Goal: Task Accomplishment & Management: Use online tool/utility

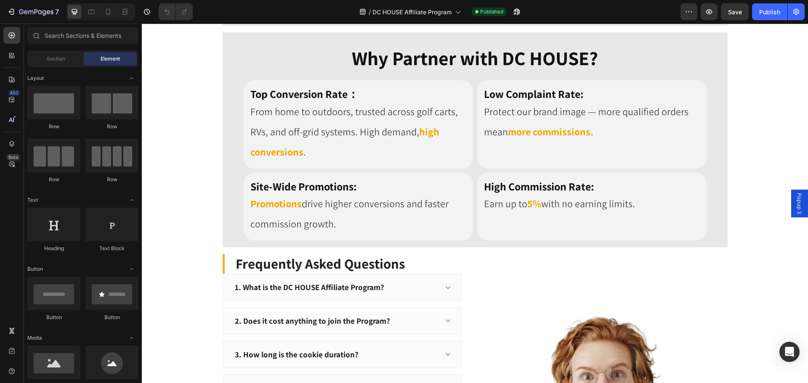
scroll to position [842, 0]
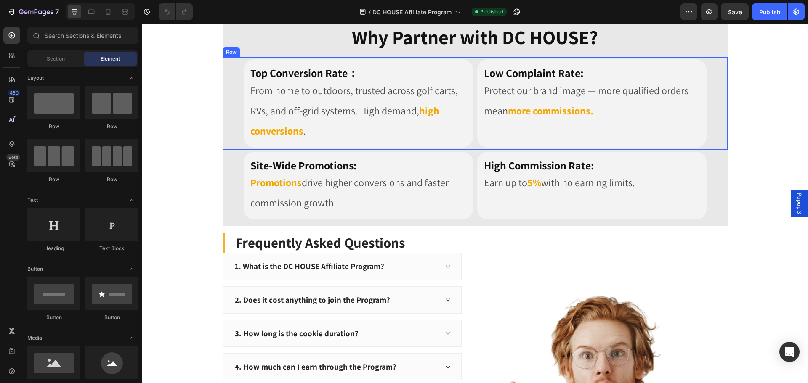
click at [233, 75] on div "Top Conversion Rate： Heading From home to outdoors, trusted across golf carts, …" at bounding box center [475, 103] width 505 height 93
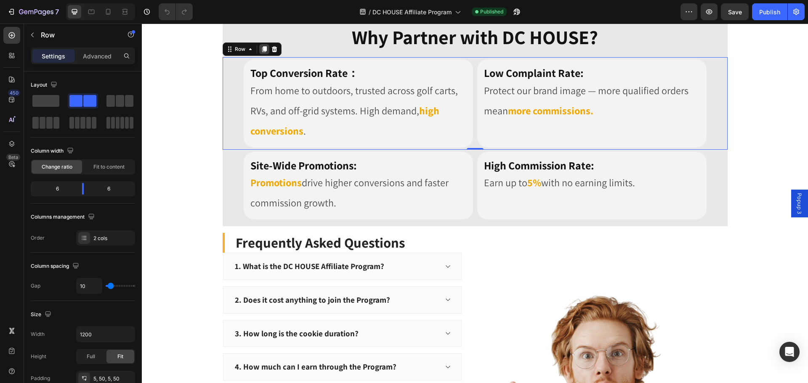
click at [262, 53] on div at bounding box center [264, 49] width 10 height 10
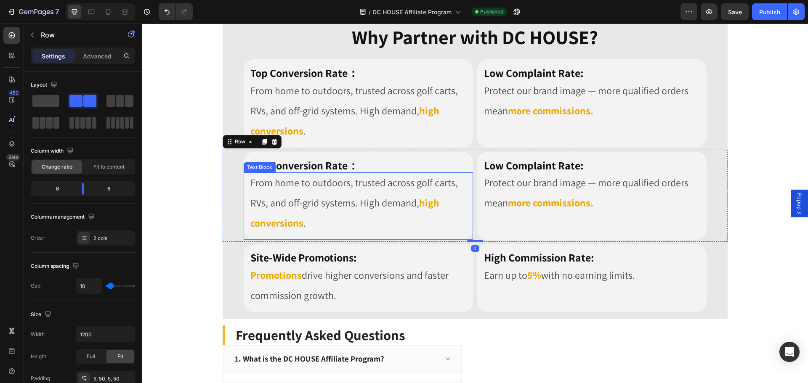
click at [349, 179] on span "From home to outdoors, trusted across golf carts, RVs, and off-grid systems. Hi…" at bounding box center [354, 193] width 208 height 34
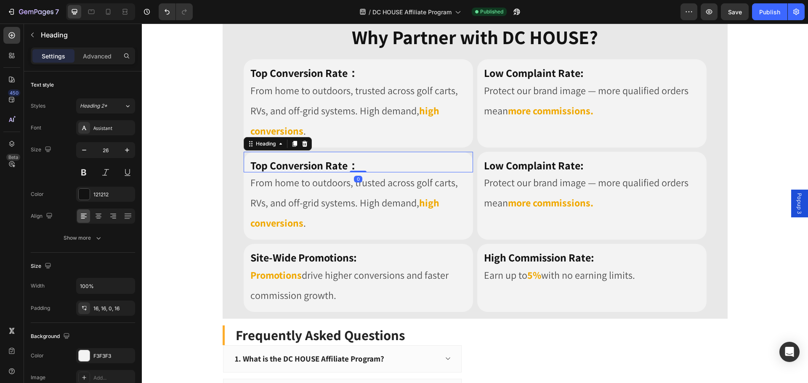
click at [357, 164] on h2 "Top Conversion Rate：" at bounding box center [358, 162] width 229 height 21
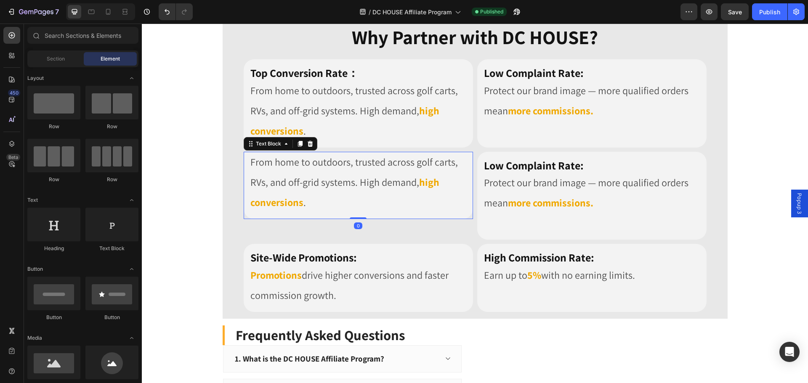
click at [396, 189] on span "From home to outdoors, trusted across golf carts, RVs, and off-grid systems. Hi…" at bounding box center [354, 172] width 208 height 34
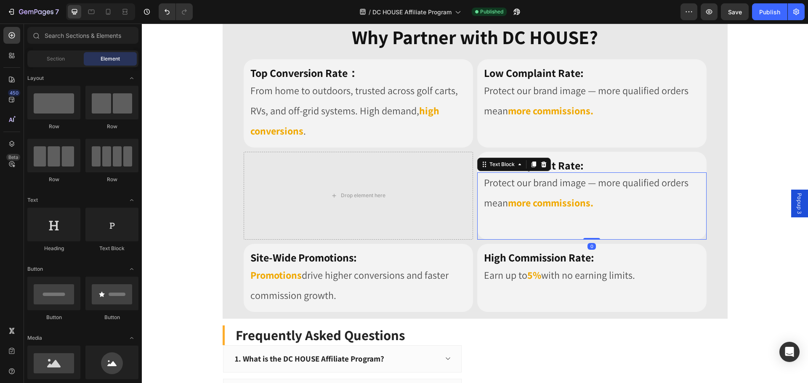
click at [533, 185] on p "Protect our brand image — more qualified orders mean more commissions." at bounding box center [592, 193] width 216 height 40
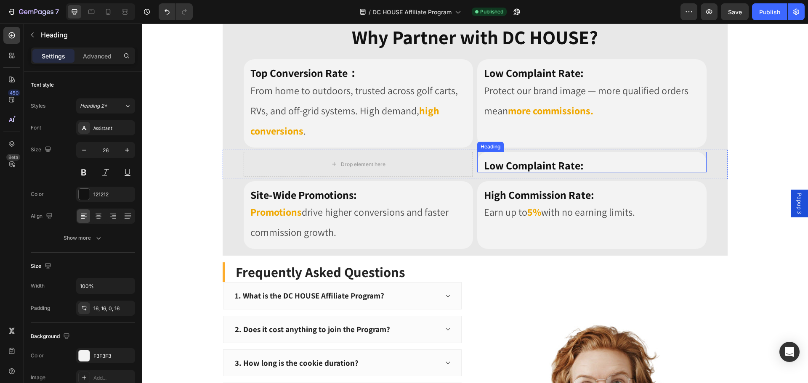
click at [540, 168] on strong "Low Complaint Rate:" at bounding box center [534, 165] width 100 height 14
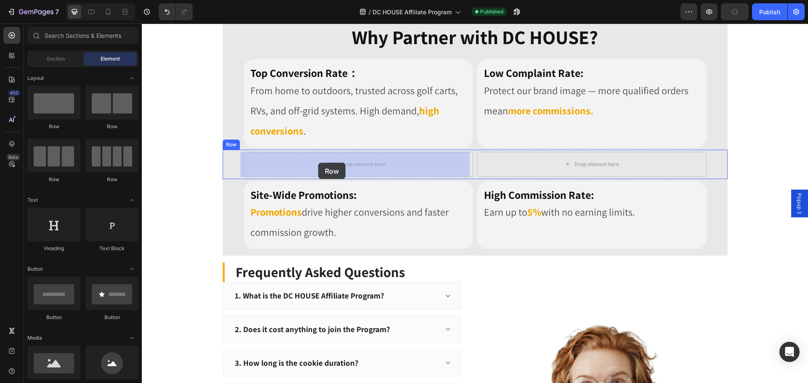
drag, startPoint x: 198, startPoint y: 128, endPoint x: 319, endPoint y: 163, distance: 125.2
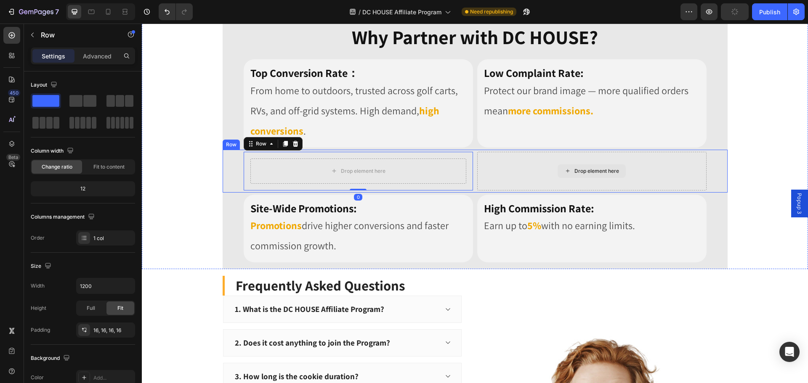
drag, startPoint x: 192, startPoint y: 123, endPoint x: 532, endPoint y: 169, distance: 343.6
click at [575, 171] on div "Drop element here" at bounding box center [597, 171] width 45 height 7
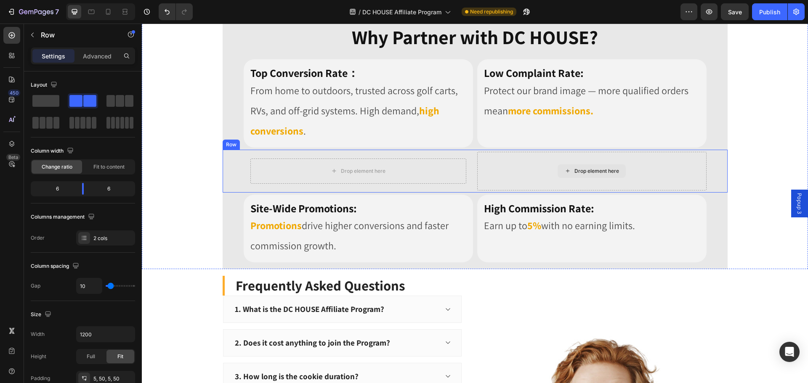
click at [531, 165] on div "Drop element here" at bounding box center [591, 171] width 229 height 39
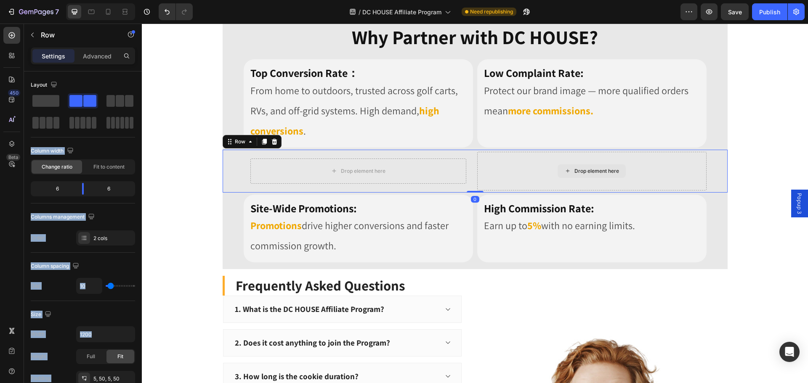
drag, startPoint x: 183, startPoint y: 125, endPoint x: 525, endPoint y: 172, distance: 344.6
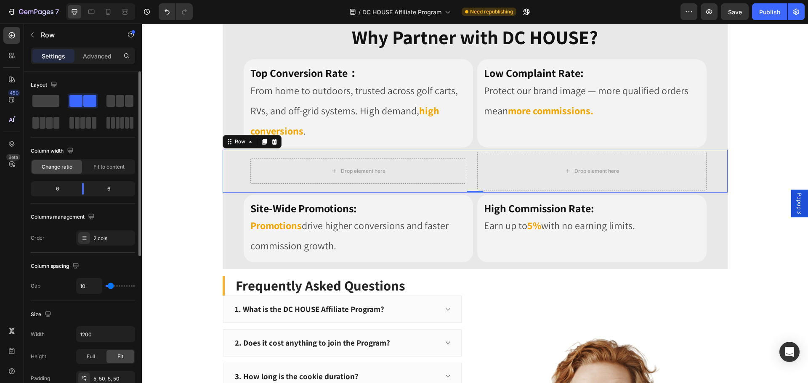
click at [84, 80] on div "Layout" at bounding box center [83, 84] width 104 height 13
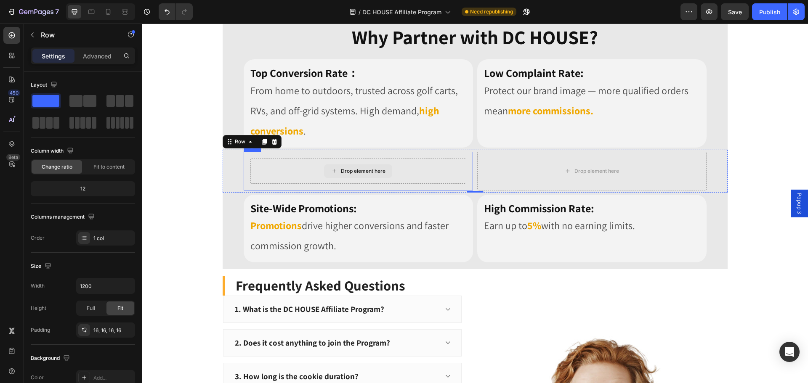
click at [439, 169] on div "Drop element here" at bounding box center [358, 171] width 216 height 25
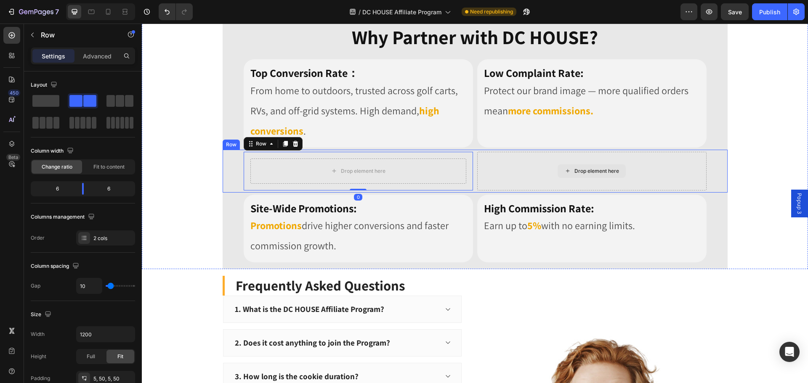
click at [519, 169] on div "Drop element here" at bounding box center [591, 171] width 229 height 39
click at [402, 171] on div "Drop element here" at bounding box center [358, 171] width 216 height 25
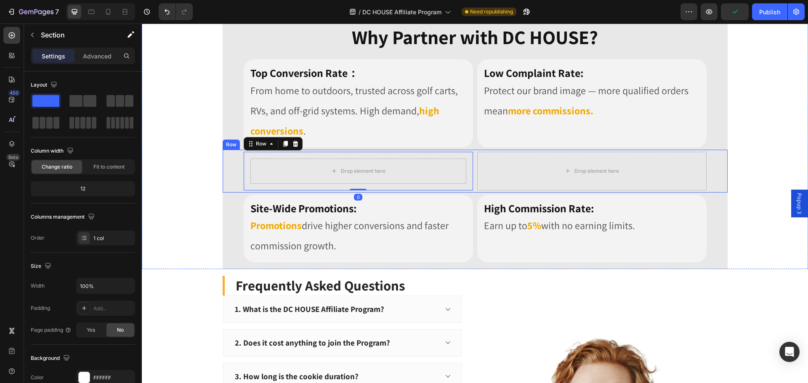
click at [218, 175] on div "Image Image Row Row Image Row Why Partner with DC HOUSE? Heading Row Top Conver…" at bounding box center [475, 52] width 666 height 433
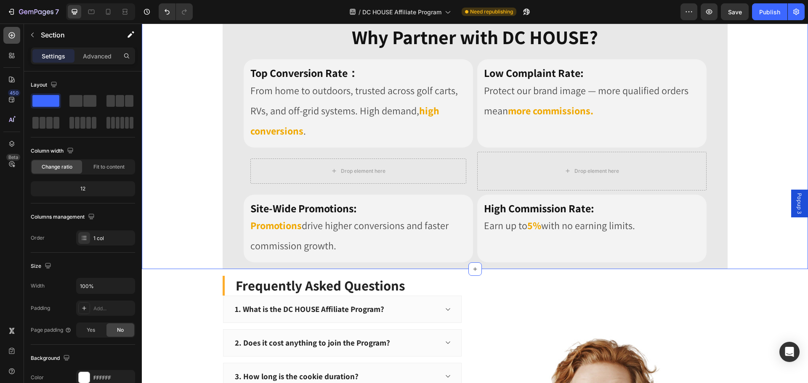
click at [12, 38] on icon at bounding box center [12, 35] width 6 height 6
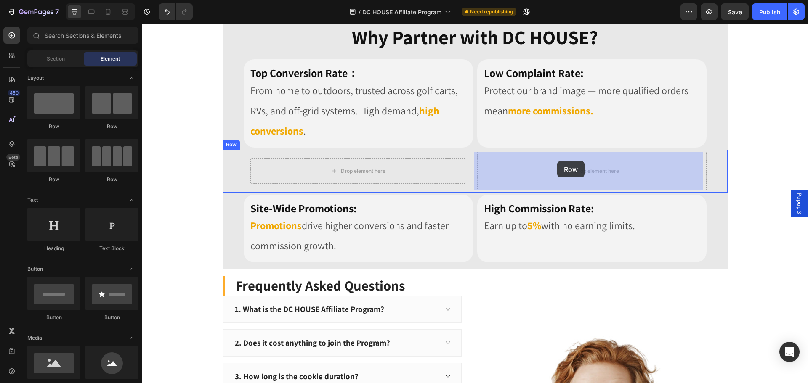
drag, startPoint x: 192, startPoint y: 124, endPoint x: 557, endPoint y: 161, distance: 367.7
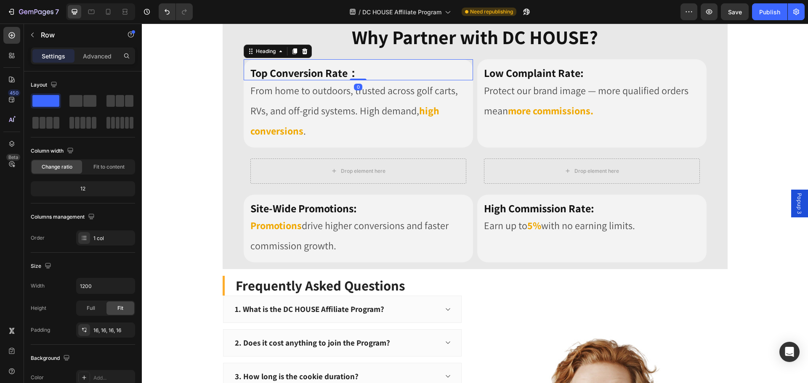
click at [289, 71] on strong "Top Conversion Rate：" at bounding box center [304, 73] width 108 height 14
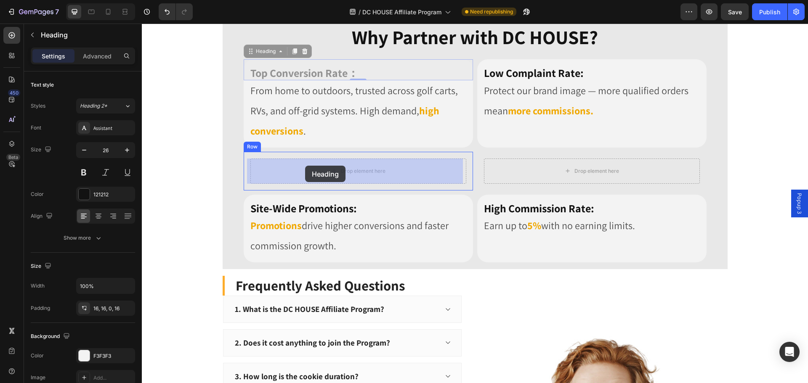
drag, startPoint x: 282, startPoint y: 49, endPoint x: 305, endPoint y: 166, distance: 118.8
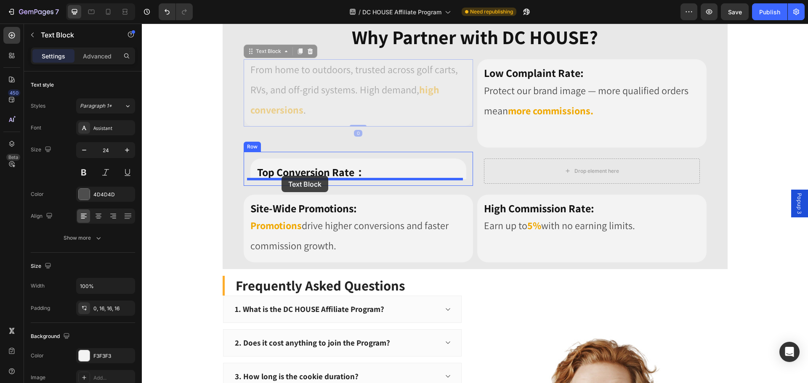
drag, startPoint x: 250, startPoint y: 55, endPoint x: 282, endPoint y: 176, distance: 124.8
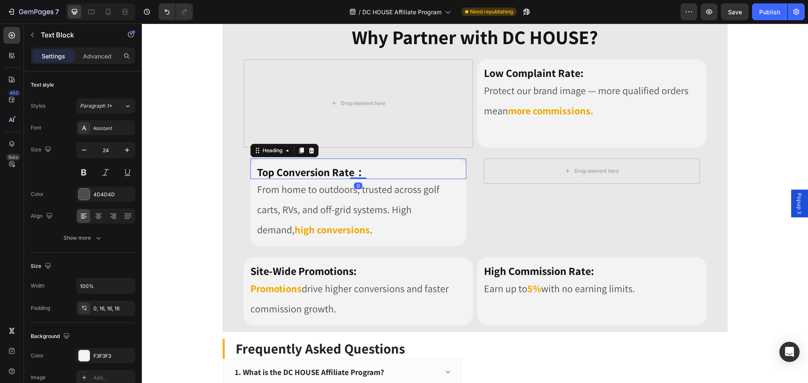
click at [422, 160] on h2 "Top Conversion Rate：" at bounding box center [358, 169] width 216 height 21
click at [523, 73] on strong "Low Complaint Rate:" at bounding box center [534, 73] width 100 height 14
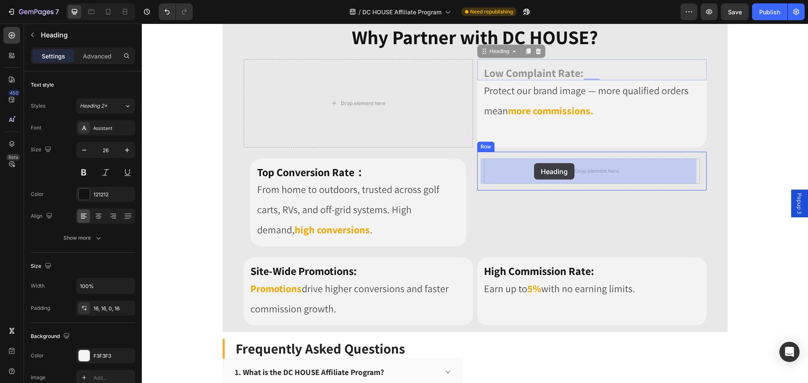
drag, startPoint x: 484, startPoint y: 54, endPoint x: 534, endPoint y: 163, distance: 120.2
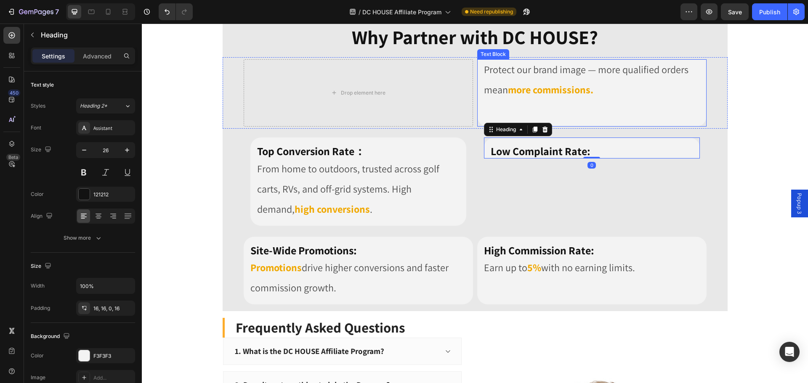
click at [555, 101] on p at bounding box center [592, 110] width 216 height 20
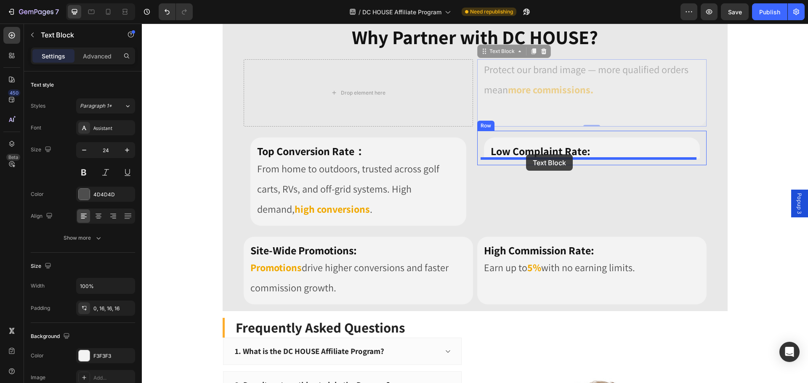
drag, startPoint x: 481, startPoint y: 53, endPoint x: 526, endPoint y: 154, distance: 110.6
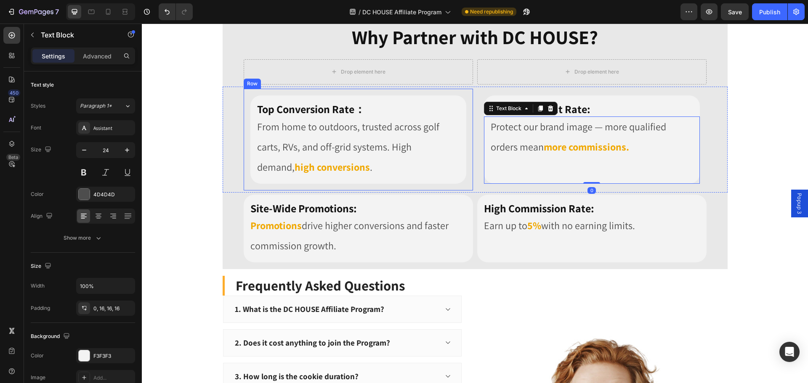
click at [444, 170] on p "From home to outdoors, trusted across golf carts, RVs, and off-grid systems. Hi…" at bounding box center [358, 147] width 202 height 61
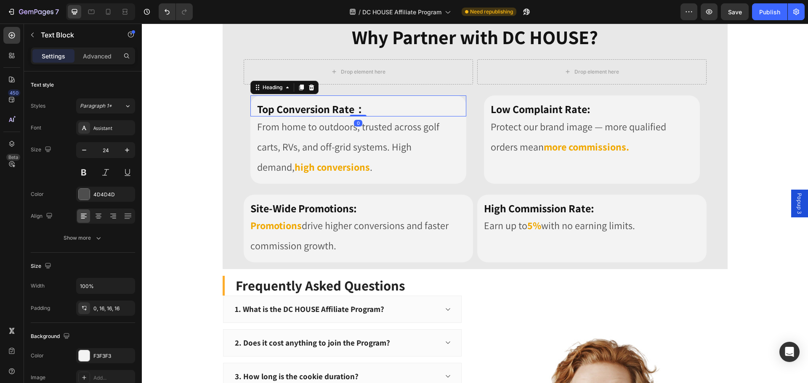
click at [458, 105] on h2 "Top Conversion Rate：" at bounding box center [358, 106] width 216 height 21
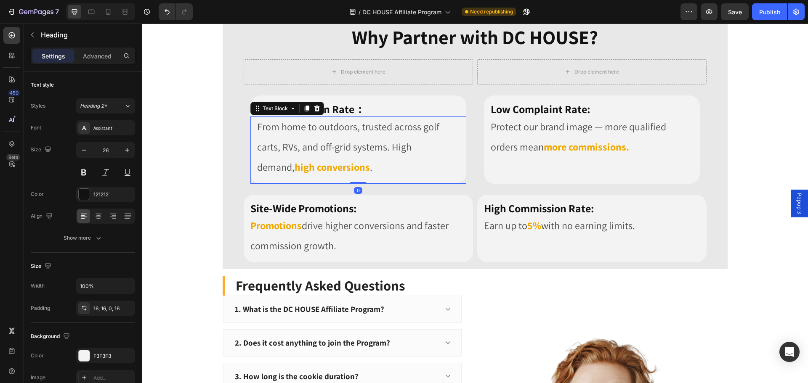
click at [443, 173] on p "From home to outdoors, trusted across golf carts, RVs, and off-grid systems. Hi…" at bounding box center [358, 147] width 202 height 61
click at [117, 355] on div "F3F3F3" at bounding box center [105, 357] width 24 height 8
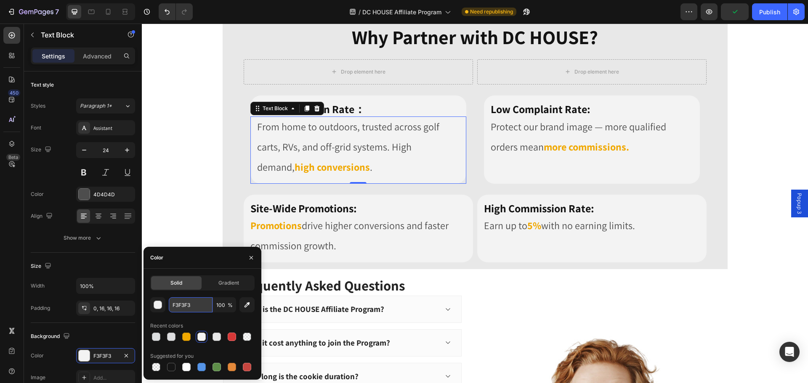
click at [197, 309] on input "F3F3F3" at bounding box center [191, 305] width 44 height 15
click at [400, 169] on p "From home to outdoors, trusted across golf carts, RVs, and off-grid systems. Hi…" at bounding box center [358, 147] width 202 height 61
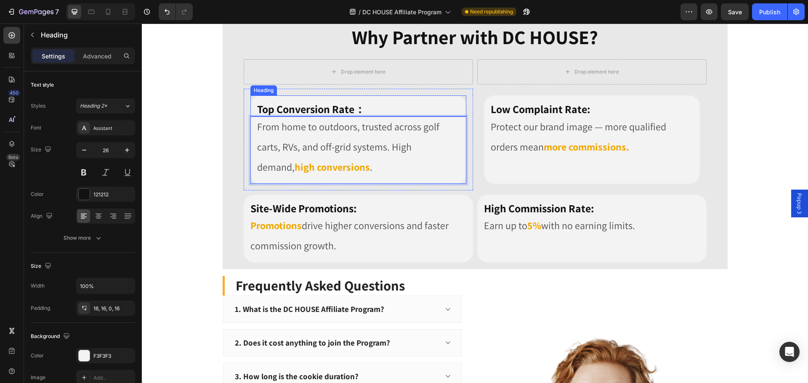
click at [374, 109] on h2 "Top Conversion Rate：" at bounding box center [358, 106] width 216 height 21
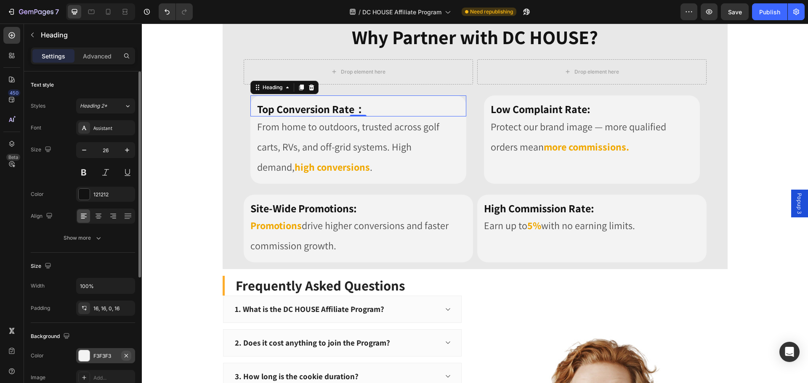
click at [127, 356] on icon "button" at bounding box center [126, 356] width 7 height 7
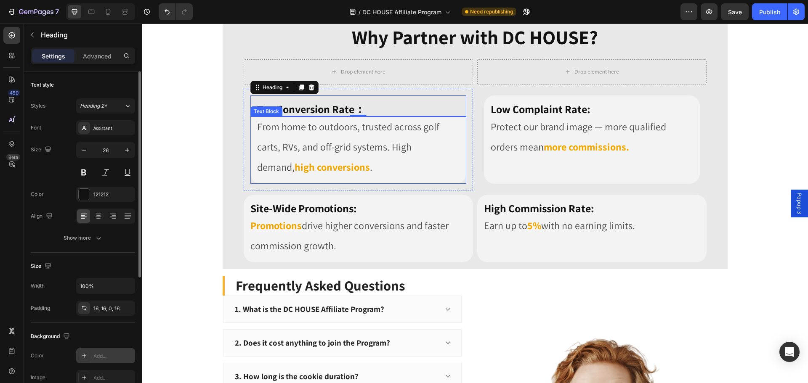
click at [382, 162] on p "From home to outdoors, trusted across golf carts, RVs, and off-grid systems. Hi…" at bounding box center [358, 147] width 202 height 61
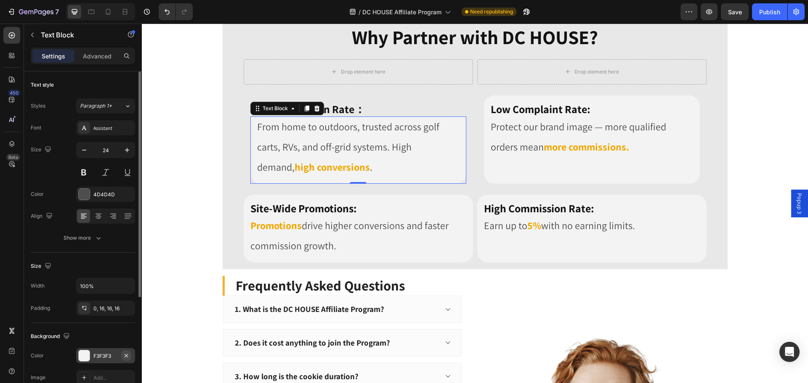
click at [125, 355] on icon "button" at bounding box center [126, 355] width 3 height 3
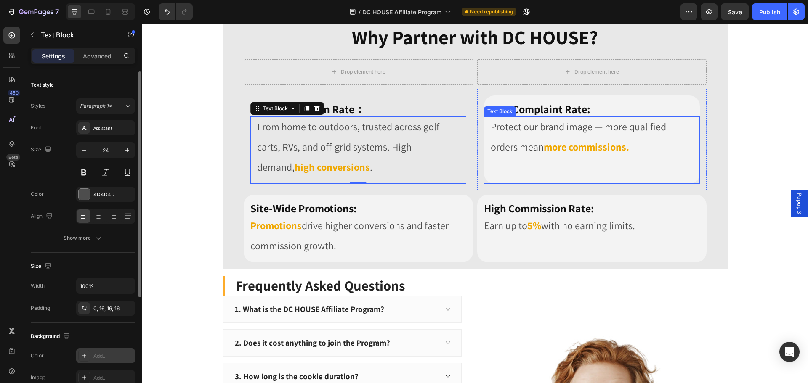
click at [517, 171] on p at bounding box center [592, 167] width 202 height 20
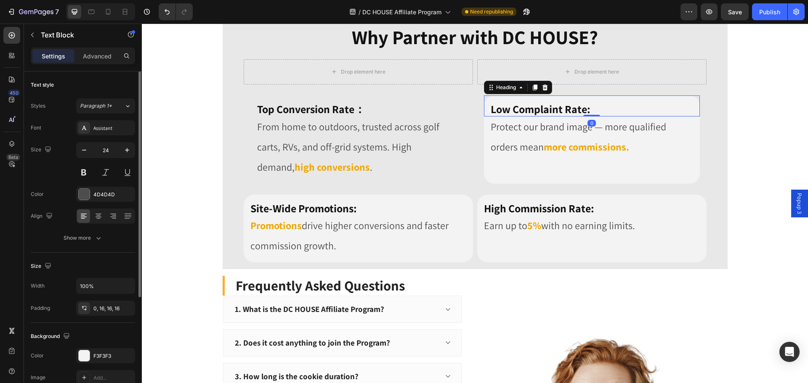
click at [621, 107] on h2 "Low Complaint Rate:" at bounding box center [592, 106] width 216 height 21
click at [125, 354] on icon "button" at bounding box center [126, 355] width 3 height 3
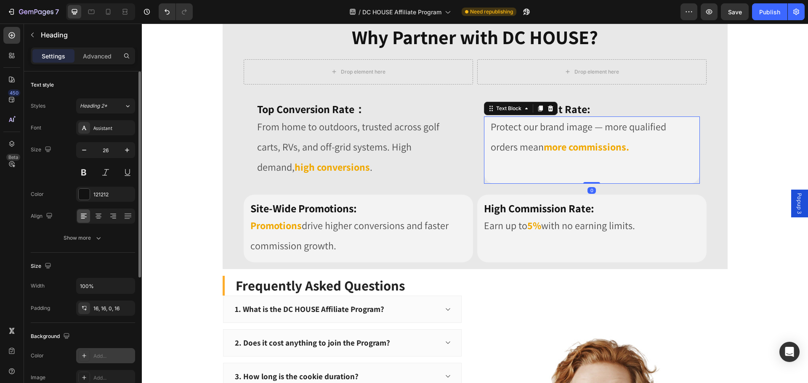
click at [608, 162] on p at bounding box center [592, 167] width 202 height 20
click at [129, 356] on icon "button" at bounding box center [126, 356] width 7 height 7
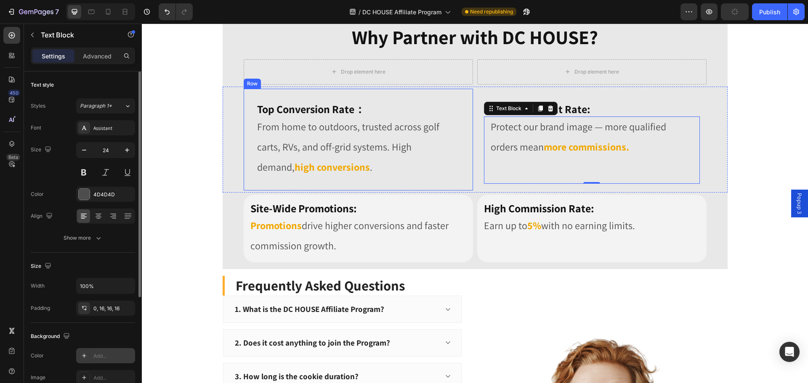
click at [246, 99] on div "Top Conversion Rate： Heading From home to outdoors, trusted across golf carts, …" at bounding box center [358, 140] width 229 height 102
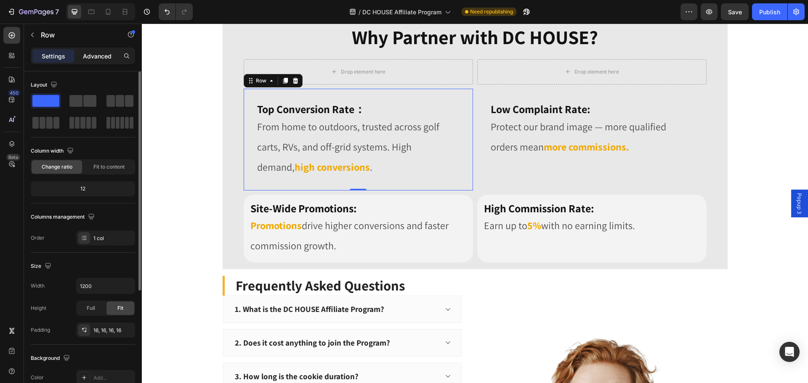
click at [90, 56] on p "Advanced" at bounding box center [97, 56] width 29 height 9
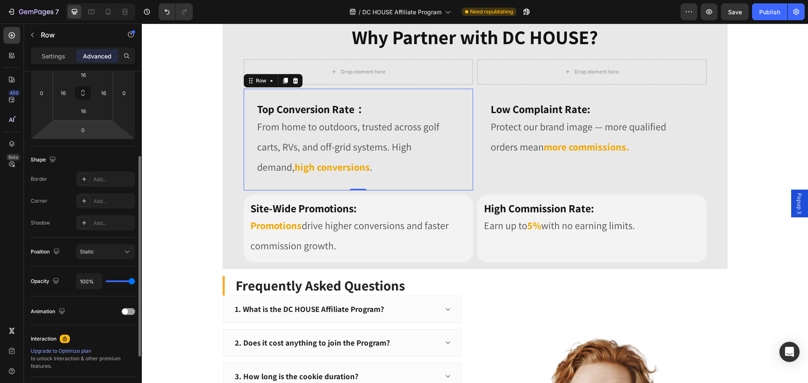
scroll to position [99, 0]
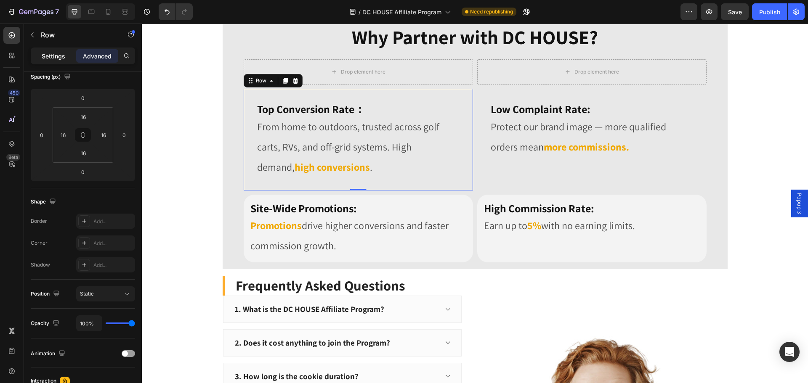
click at [56, 54] on p "Settings" at bounding box center [54, 56] width 24 height 9
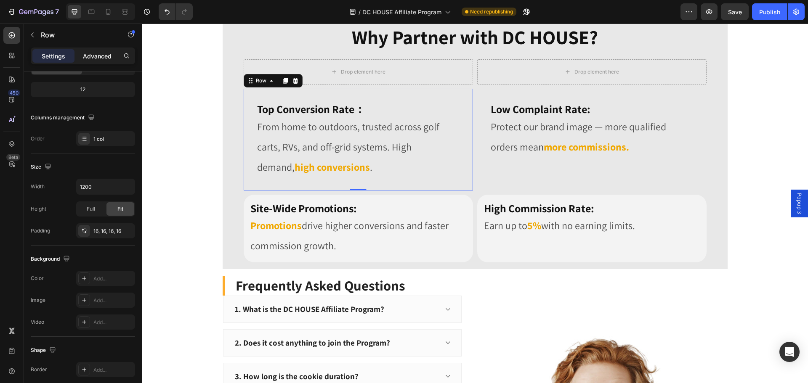
click at [99, 55] on p "Advanced" at bounding box center [97, 56] width 29 height 9
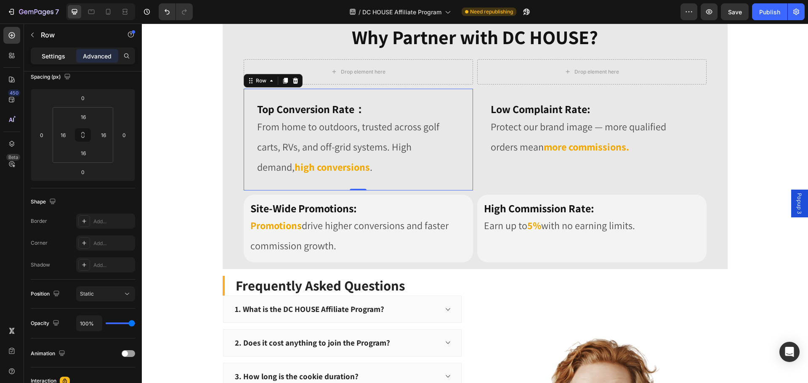
click at [51, 56] on p "Settings" at bounding box center [54, 56] width 24 height 9
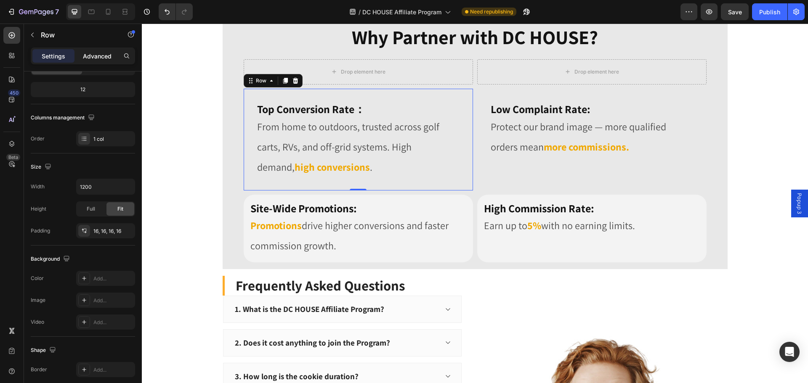
click at [102, 59] on p "Advanced" at bounding box center [97, 56] width 29 height 9
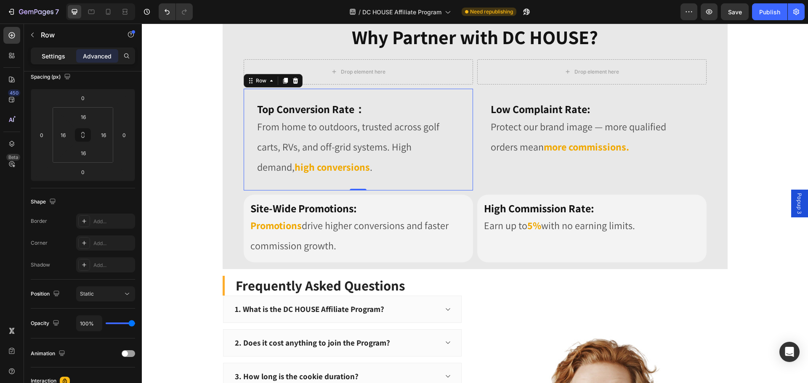
click at [47, 57] on p "Settings" at bounding box center [54, 56] width 24 height 9
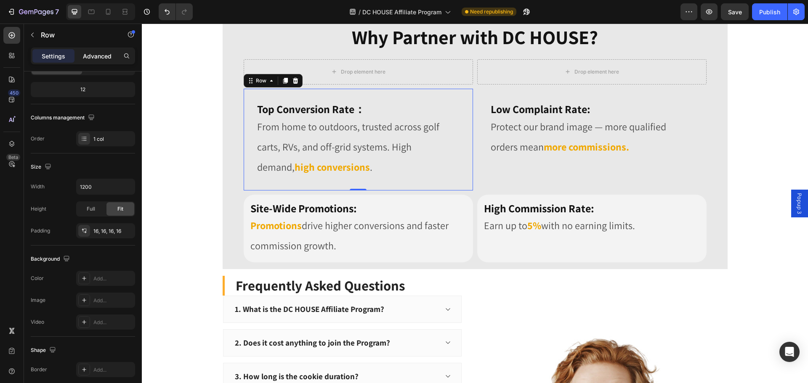
click at [83, 53] on p "Advanced" at bounding box center [97, 56] width 29 height 9
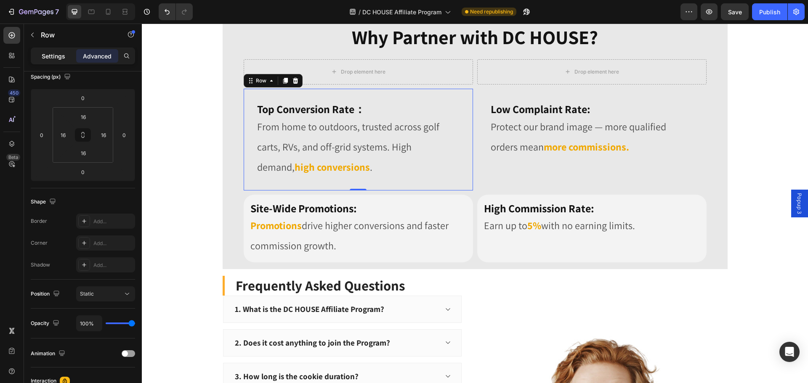
click at [56, 58] on p "Settings" at bounding box center [54, 56] width 24 height 9
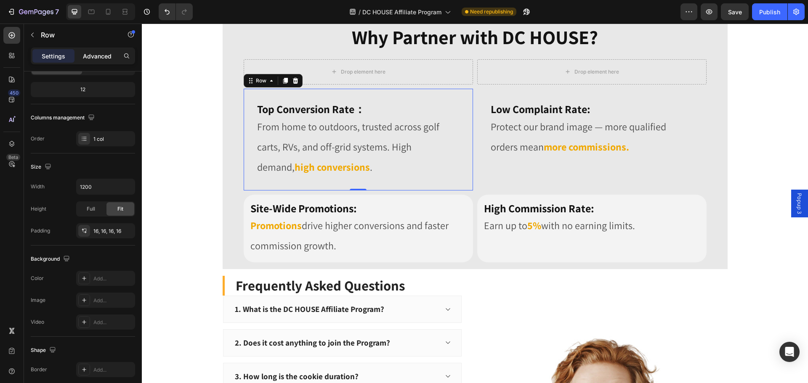
click at [86, 60] on p "Advanced" at bounding box center [97, 56] width 29 height 9
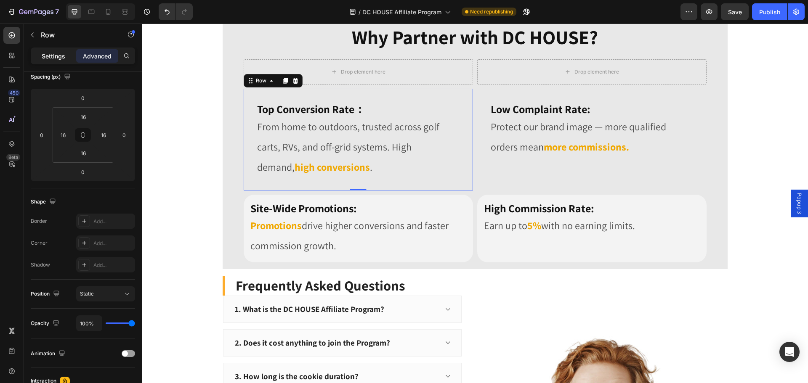
click at [58, 61] on div "Settings" at bounding box center [53, 55] width 42 height 13
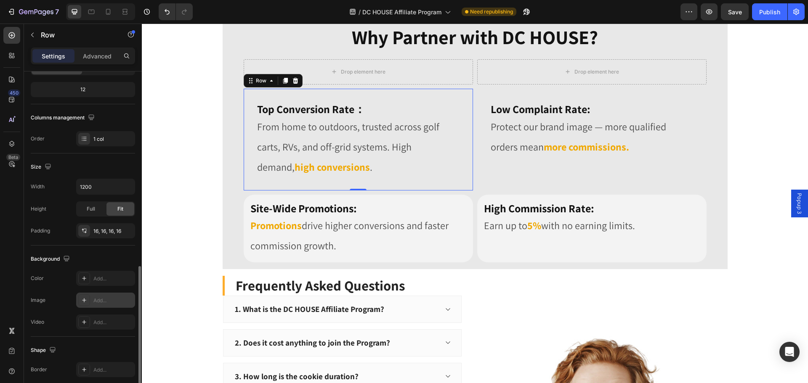
scroll to position [178, 0]
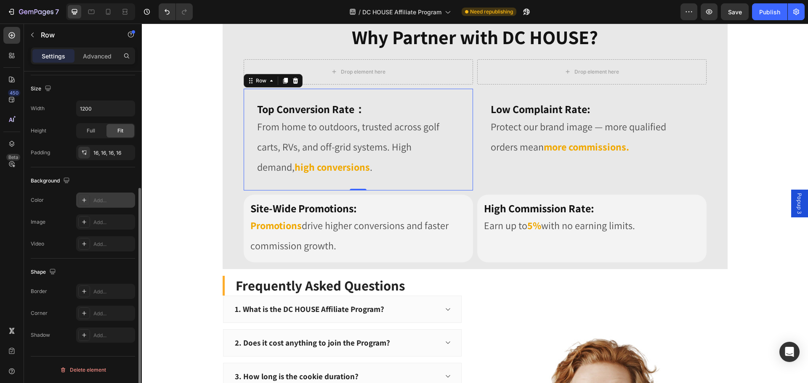
click at [91, 204] on div "Add..." at bounding box center [105, 200] width 59 height 15
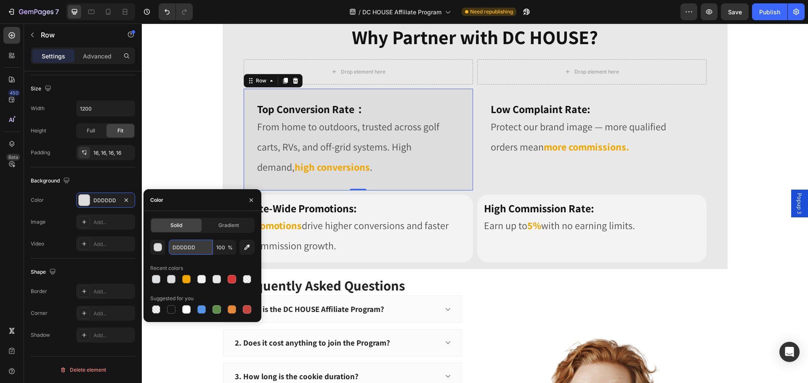
click at [197, 253] on input "DDDDDD" at bounding box center [191, 247] width 44 height 15
paste input "F3F3F3"
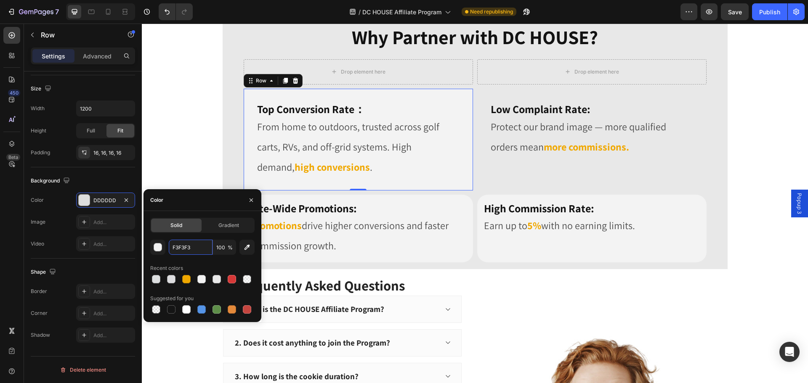
type input "F3F3F3"
click at [217, 263] on div "Recent colors" at bounding box center [202, 268] width 104 height 13
click at [243, 261] on div "F3F3F3 100 % Recent colors Suggested for you" at bounding box center [202, 278] width 104 height 76
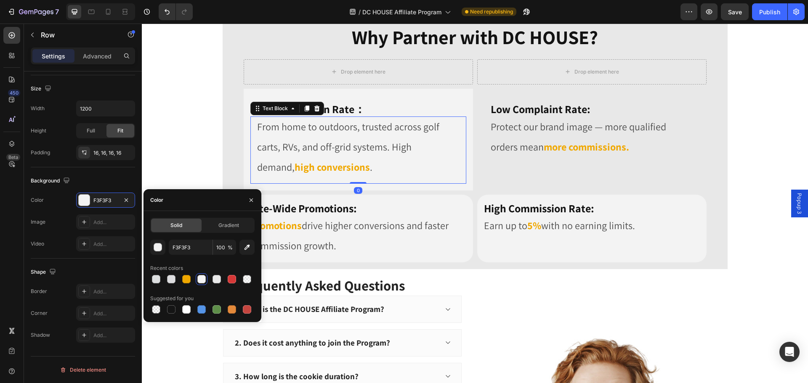
click at [403, 170] on p "From home to outdoors, trusted across golf carts, RVs, and off-grid systems. Hi…" at bounding box center [358, 147] width 202 height 61
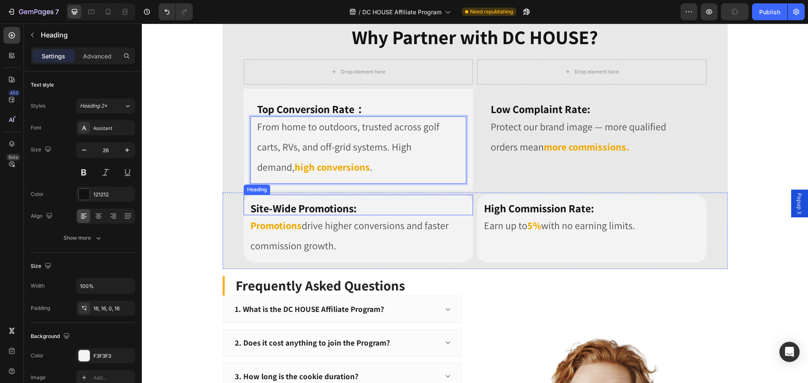
click at [394, 215] on h2 "Site-Wide Promotions:" at bounding box center [358, 205] width 229 height 21
click at [402, 177] on p "From home to outdoors, trusted across golf carts, RVs, and off-grid systems. Hi…" at bounding box center [358, 147] width 202 height 61
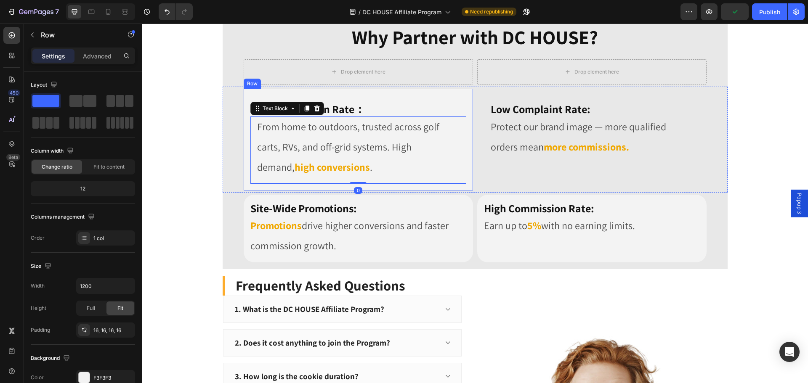
click at [405, 93] on div "Top Conversion Rate： Heading From home to outdoors, trusted across golf carts, …" at bounding box center [358, 140] width 229 height 102
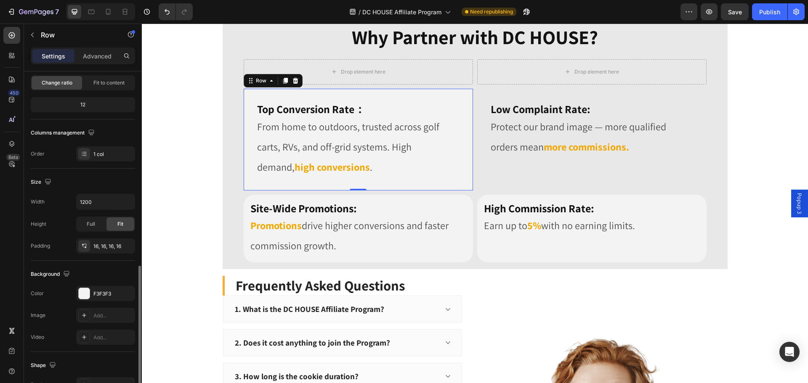
scroll to position [168, 0]
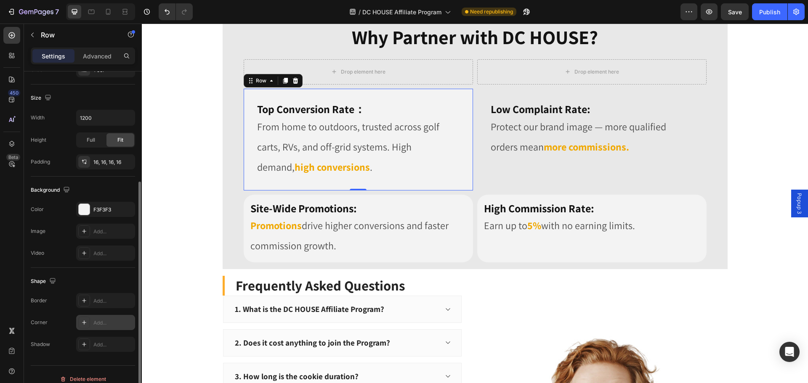
click at [105, 325] on div "Add..." at bounding box center [113, 324] width 40 height 8
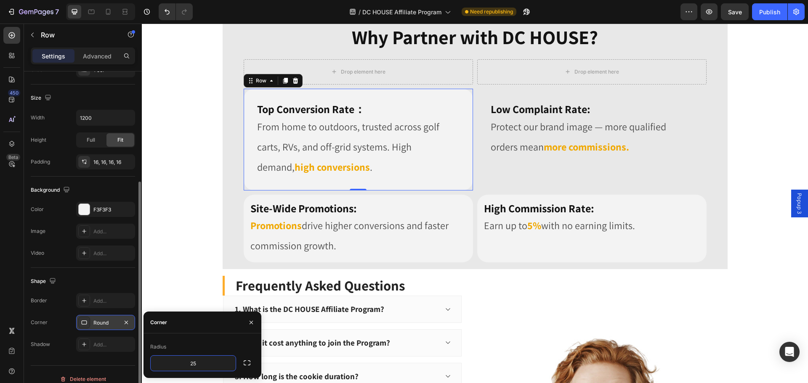
type input "25"
click at [234, 344] on div "Radius" at bounding box center [202, 347] width 104 height 13
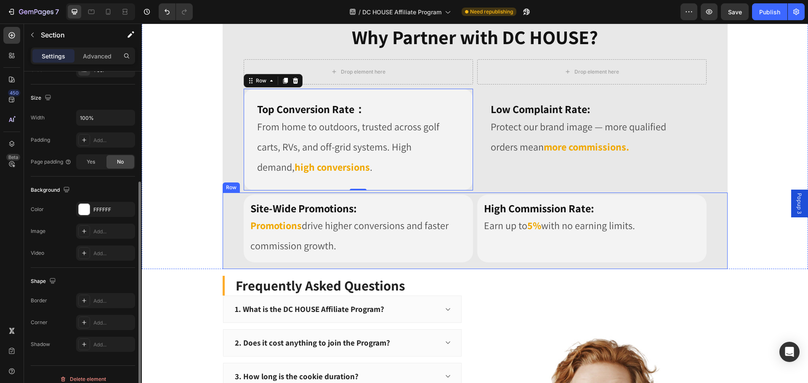
click at [213, 184] on div "Image Image Row Row Image Row Why Partner with DC HOUSE? Heading Row Drop eleme…" at bounding box center [475, 52] width 666 height 433
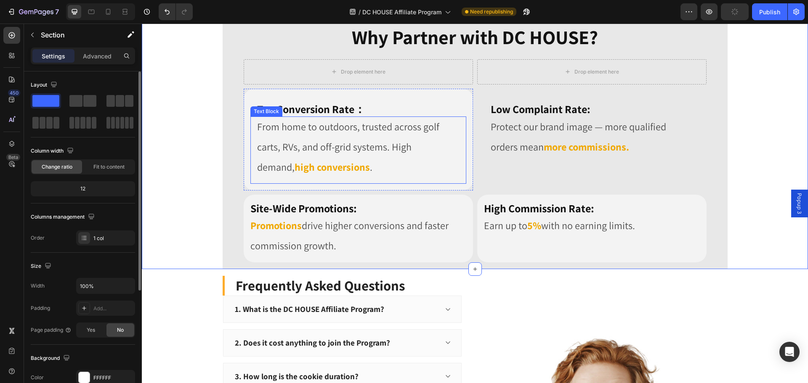
click at [397, 109] on h2 "Top Conversion Rate：" at bounding box center [358, 106] width 216 height 21
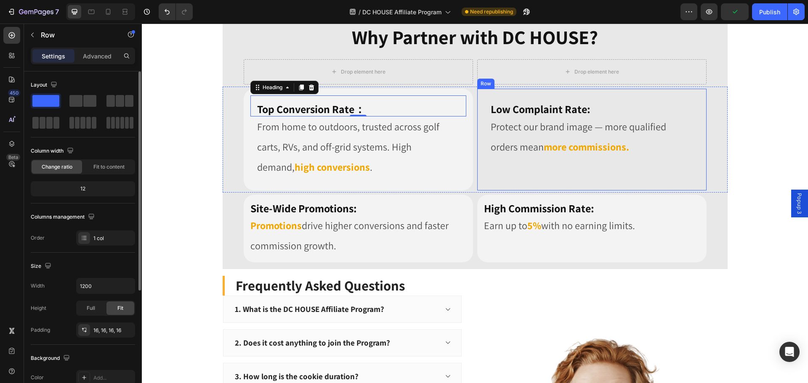
click at [479, 185] on div "Low Complaint Rate: Heading Protect our brand image — more qualified orders mea…" at bounding box center [591, 140] width 229 height 102
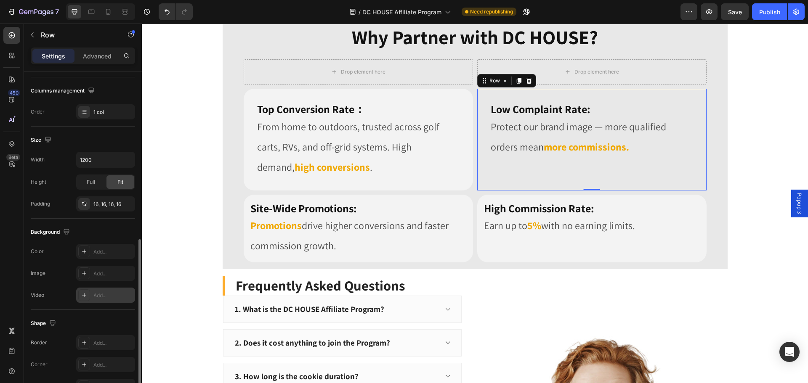
scroll to position [178, 0]
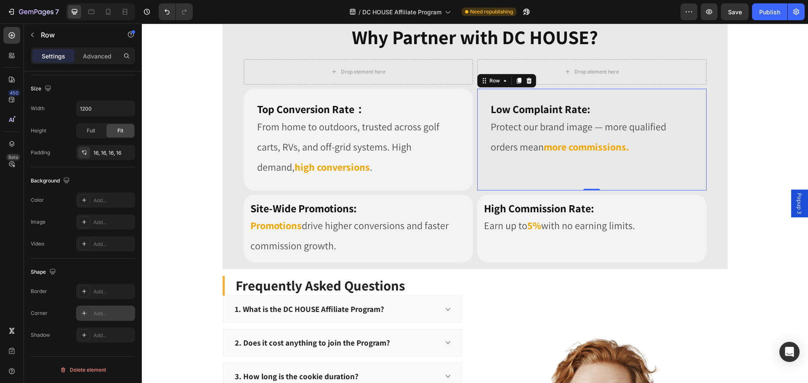
click at [104, 313] on div "Add..." at bounding box center [113, 314] width 40 height 8
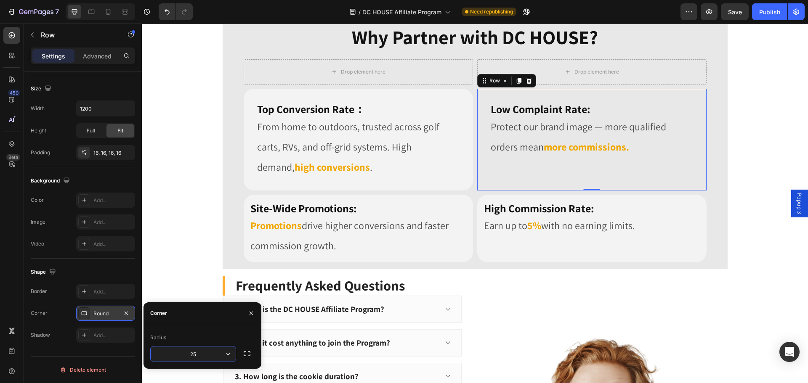
type input "25"
click at [123, 271] on div "Shape" at bounding box center [83, 272] width 104 height 13
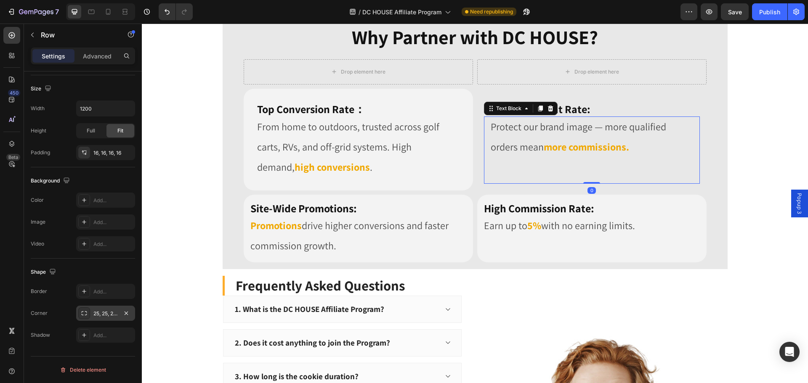
click at [544, 172] on p at bounding box center [592, 167] width 202 height 20
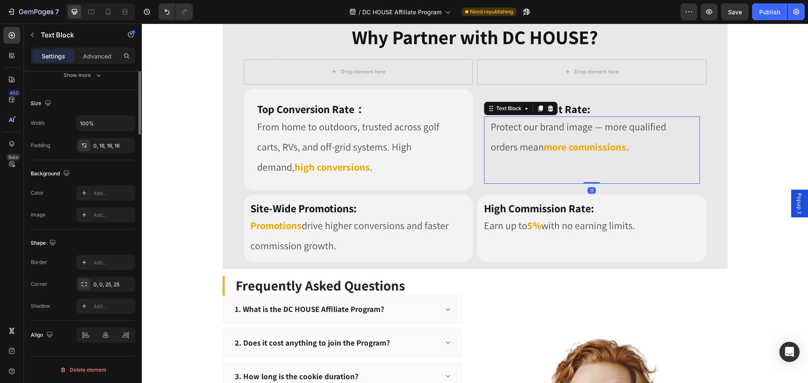
scroll to position [0, 0]
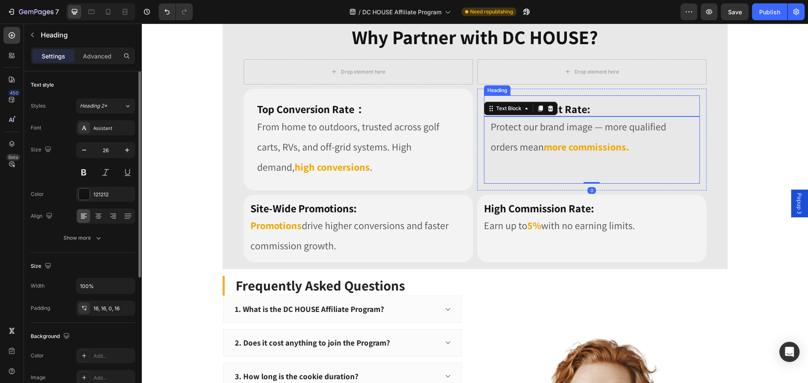
click at [649, 106] on h2 "Low Complaint Rate:" at bounding box center [592, 106] width 216 height 21
click at [608, 161] on p at bounding box center [592, 167] width 202 height 20
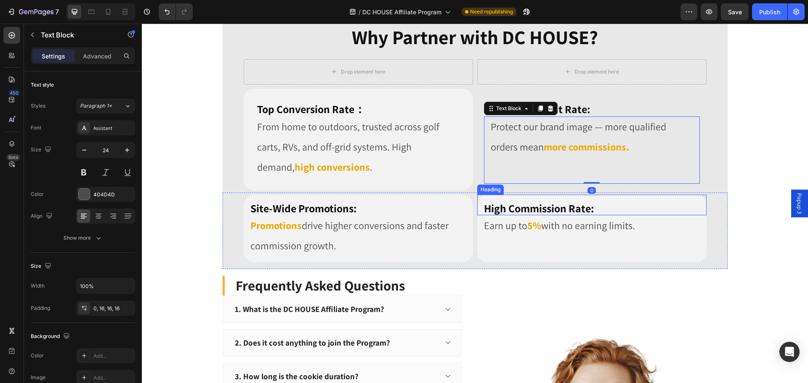
click at [498, 213] on strong "High Commission Rate:" at bounding box center [539, 208] width 110 height 14
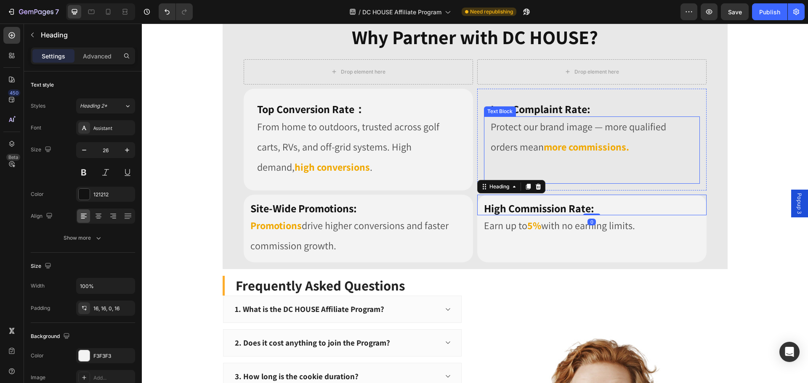
click at [546, 166] on p at bounding box center [592, 167] width 202 height 20
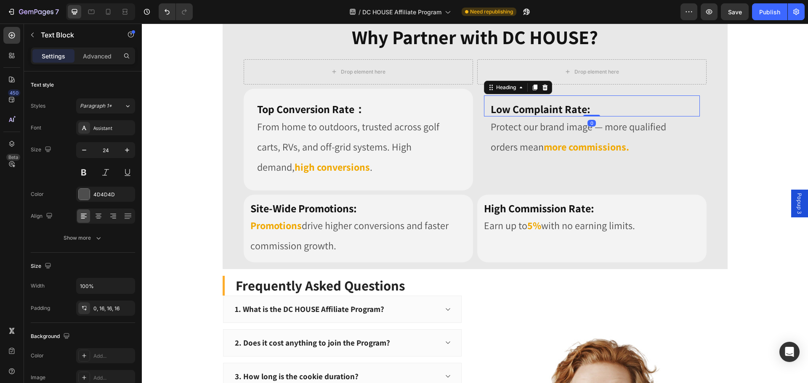
click at [487, 96] on div "Low Complaint Rate:" at bounding box center [592, 106] width 216 height 21
click at [480, 146] on div "Low Complaint Rate: Heading Protect our brand image — more qualified orders mea…" at bounding box center [591, 140] width 229 height 102
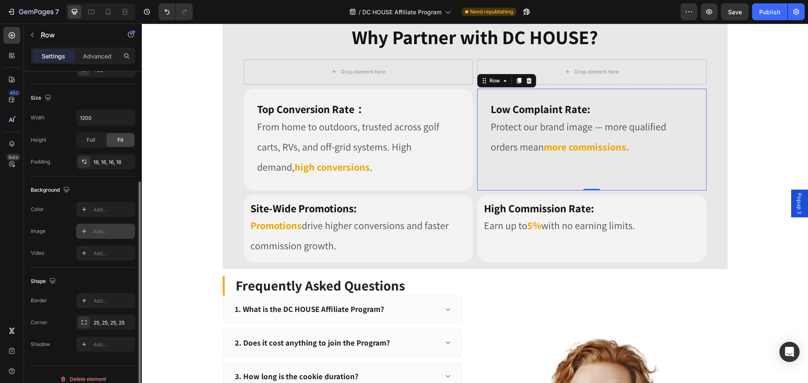
scroll to position [178, 0]
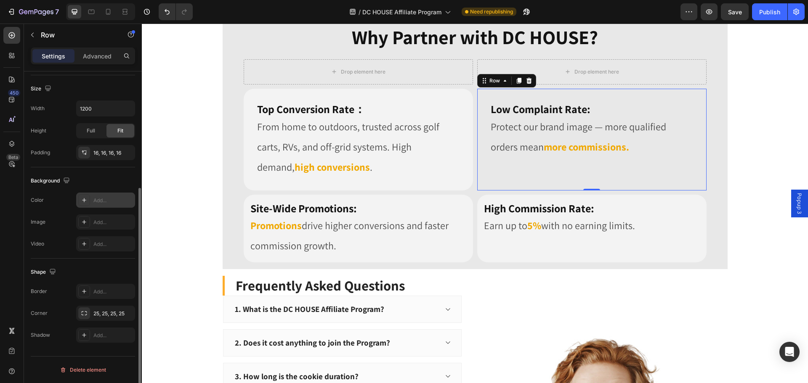
click at [99, 201] on div "Add..." at bounding box center [113, 201] width 40 height 8
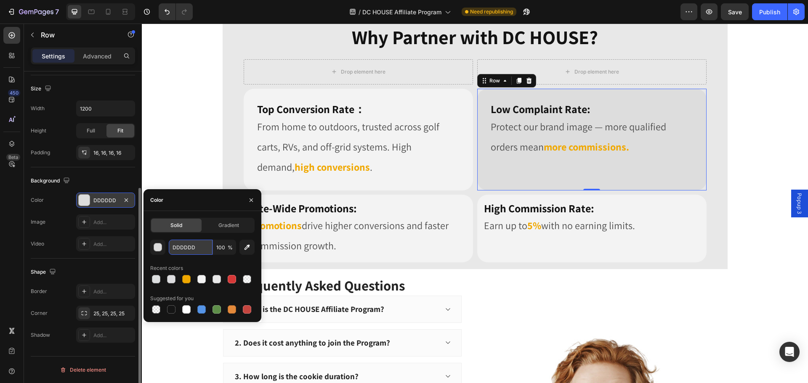
click at [200, 246] on input "DDDDDD" at bounding box center [191, 247] width 44 height 15
paste input "F3F3F3"
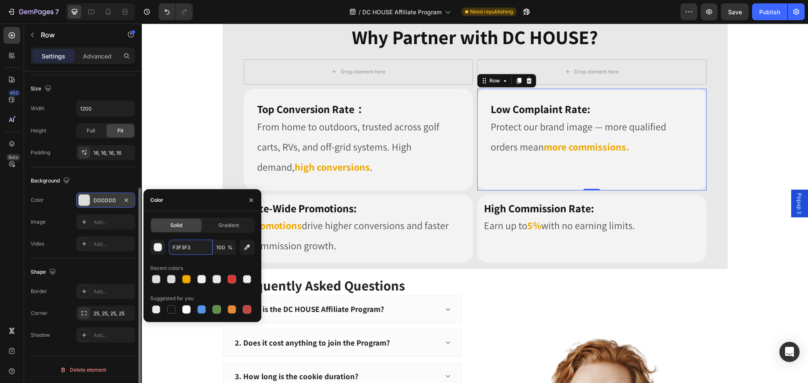
type input "F3F3F3"
drag, startPoint x: 248, startPoint y: 262, endPoint x: 235, endPoint y: 254, distance: 14.4
click at [248, 262] on div "Recent colors" at bounding box center [202, 268] width 104 height 13
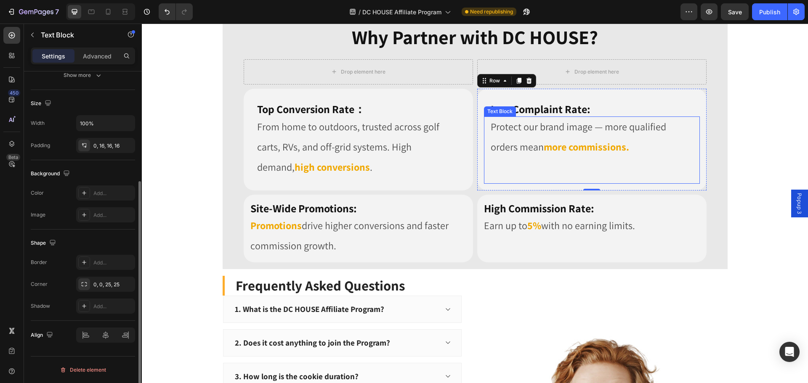
click at [497, 162] on p at bounding box center [592, 167] width 202 height 20
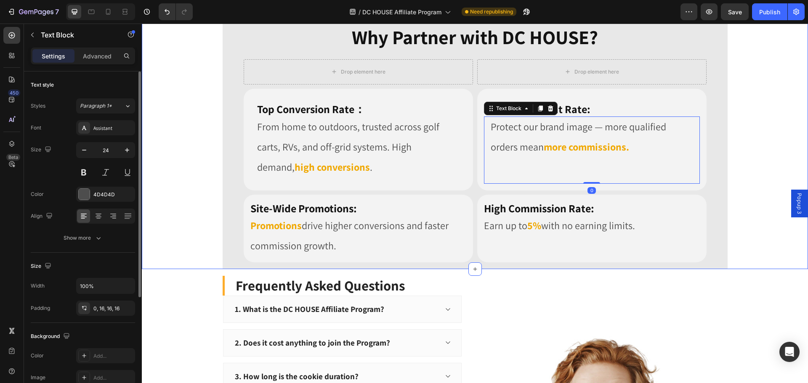
click at [782, 169] on div "Image Image Row Row Image Row Why Partner with DC HOUSE? Heading Row Drop eleme…" at bounding box center [475, 52] width 666 height 433
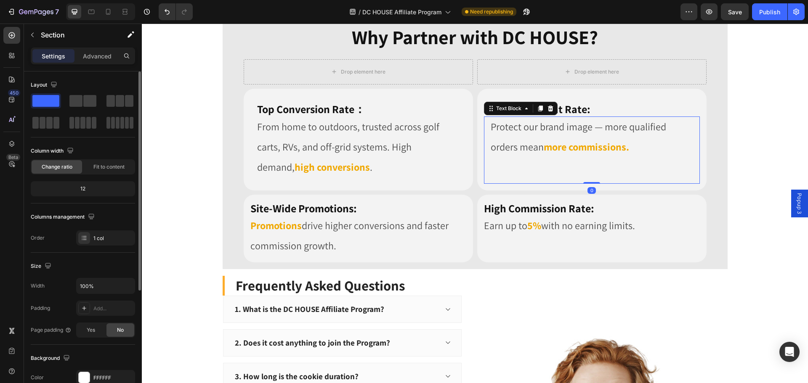
click at [555, 159] on p at bounding box center [592, 167] width 202 height 20
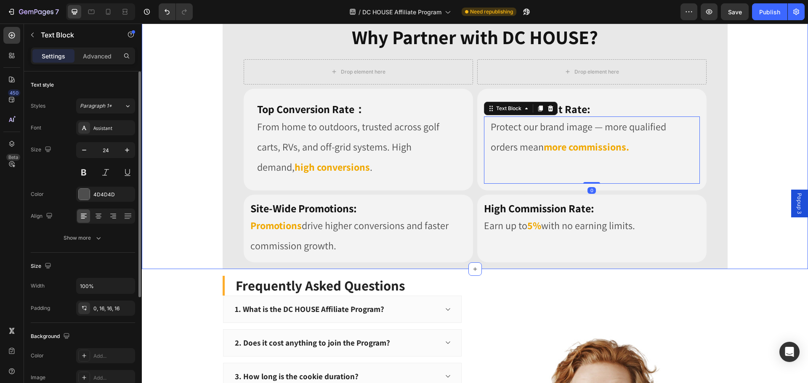
click at [782, 100] on div "Image Image Row Row Image Row Why Partner with DC HOUSE? Heading Row Drop eleme…" at bounding box center [475, 52] width 666 height 433
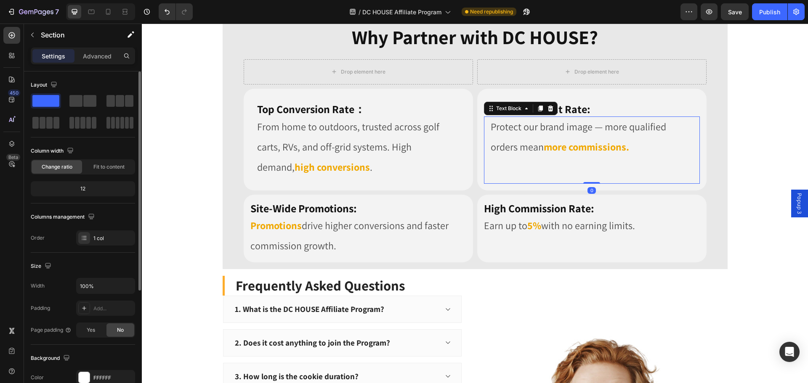
click at [565, 168] on p at bounding box center [592, 167] width 202 height 20
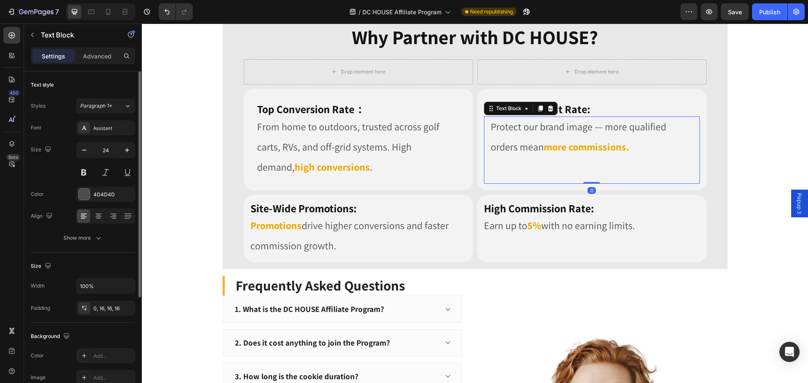
click at [536, 167] on p "Rich Text Editor. Editing area: main" at bounding box center [592, 167] width 202 height 20
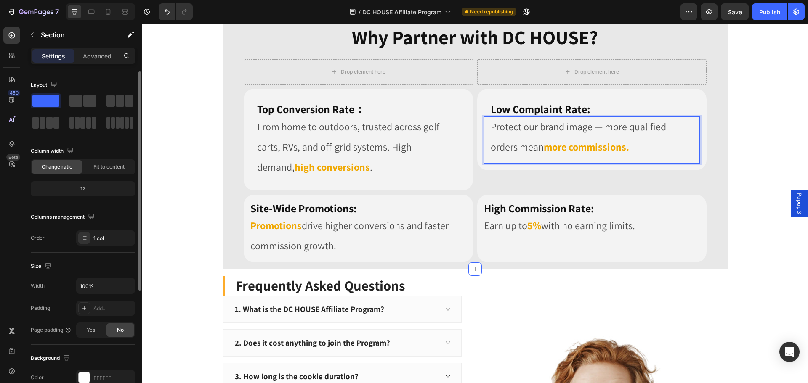
click at [750, 156] on div "Image Image Row Row Image Row Why Partner with DC HOUSE? Heading Row Drop eleme…" at bounding box center [475, 52] width 666 height 433
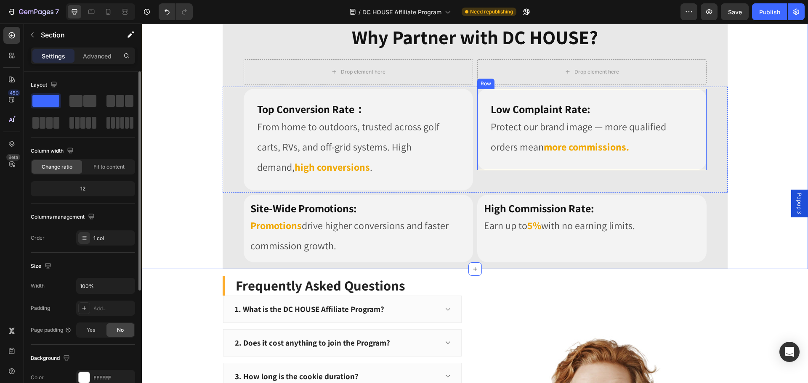
click at [537, 166] on div "Low Complaint Rate: Heading Protect our brand image — more qualified orders mea…" at bounding box center [591, 130] width 229 height 82
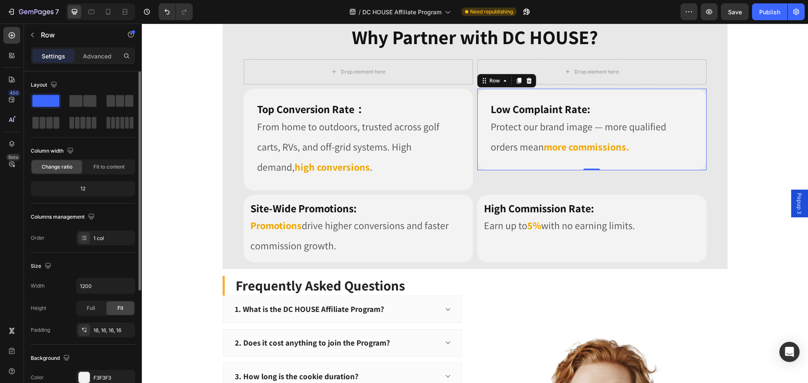
click at [479, 163] on div "Low Complaint Rate: Heading Protect our brand image — more qualified orders mea…" at bounding box center [591, 130] width 229 height 82
click at [91, 310] on span "Full" at bounding box center [91, 309] width 8 height 8
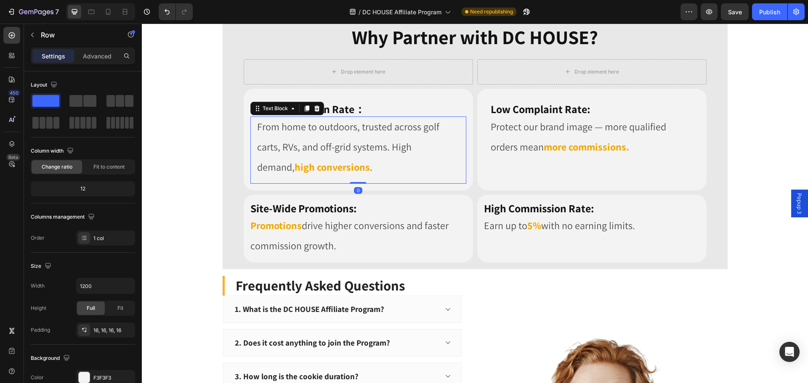
click at [433, 164] on p "From home to outdoors, trusted across golf carts, RVs, and off-grid systems. Hi…" at bounding box center [358, 147] width 202 height 61
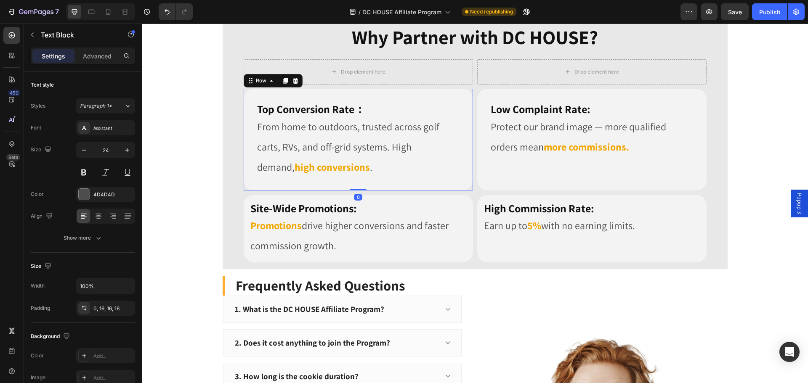
click at [465, 97] on div "Top Conversion Rate： Heading From home to outdoors, trusted across golf carts, …" at bounding box center [358, 140] width 229 height 102
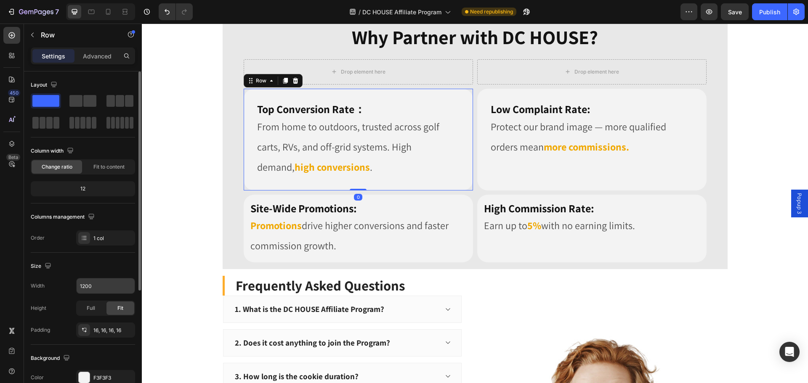
scroll to position [84, 0]
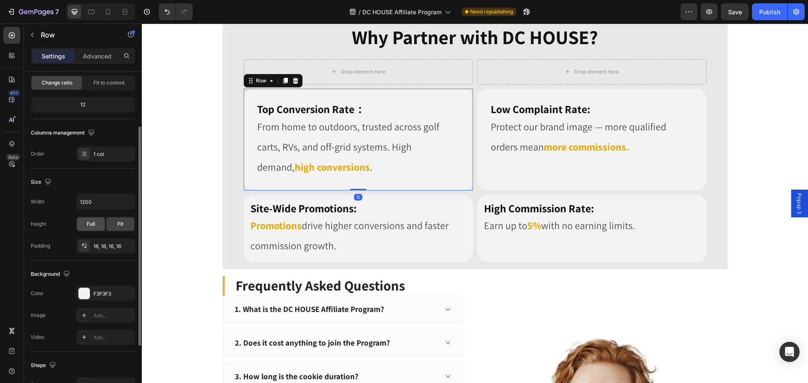
click at [92, 220] on div "Full" at bounding box center [91, 224] width 28 height 13
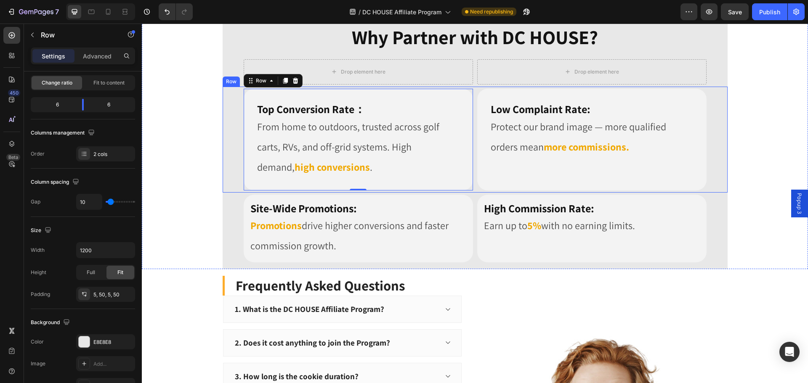
click at [463, 89] on div "Top Conversion Rate： Heading From home to outdoors, trusted across golf carts, …" at bounding box center [358, 140] width 229 height 102
click at [470, 88] on div "Top Conversion Rate： Heading From home to outdoors, trusted across golf carts, …" at bounding box center [475, 140] width 505 height 106
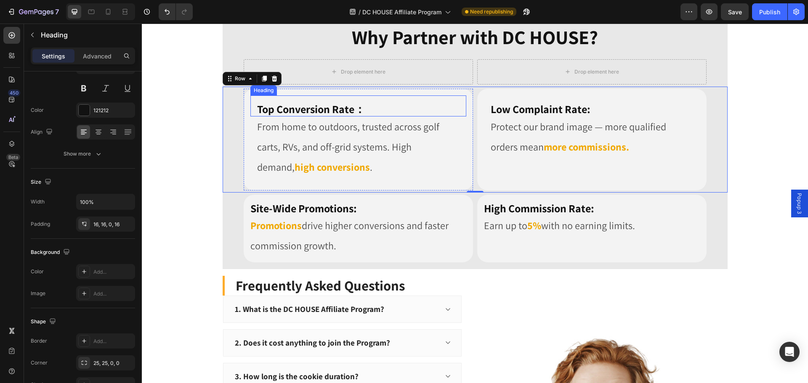
click at [459, 96] on div "Top Conversion Rate：" at bounding box center [358, 106] width 216 height 21
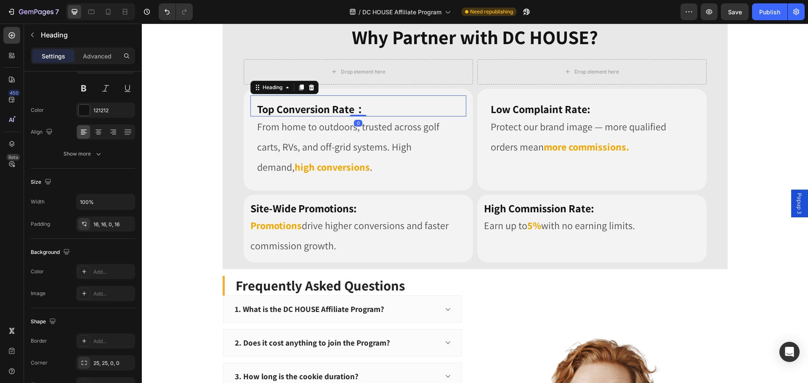
scroll to position [0, 0]
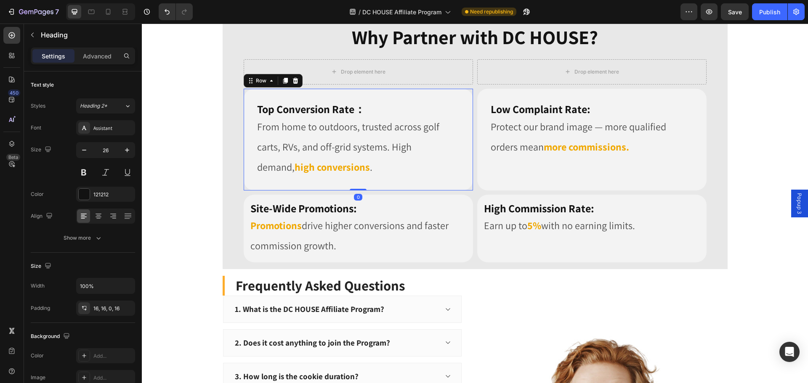
click at [244, 115] on div "Top Conversion Rate： Heading From home to outdoors, trusted across golf carts, …" at bounding box center [358, 140] width 229 height 102
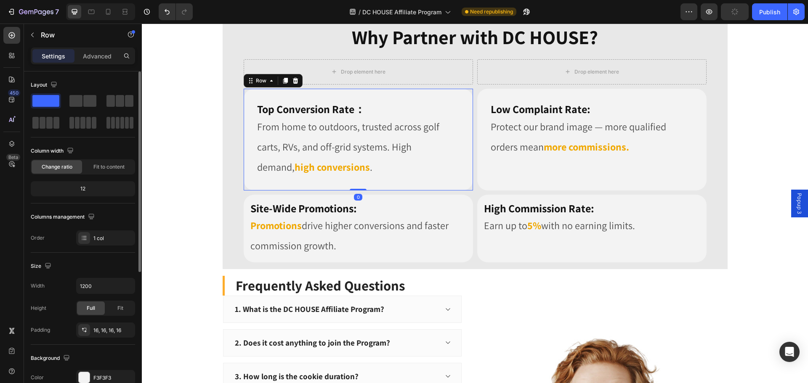
scroll to position [42, 0]
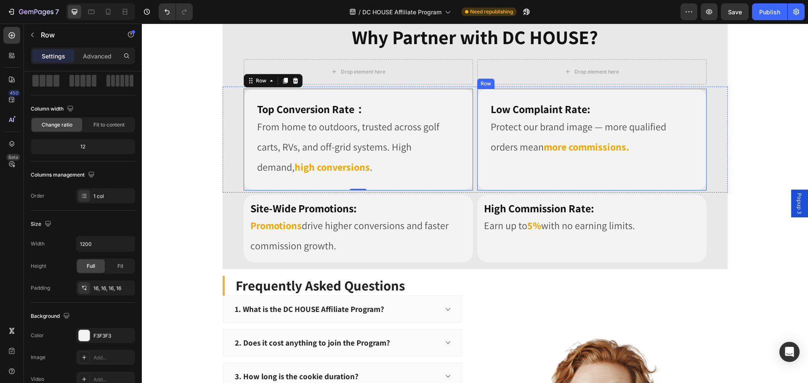
click at [481, 184] on div "Low Complaint Rate: Heading Protect our brand image — more qualified orders mea…" at bounding box center [591, 140] width 229 height 102
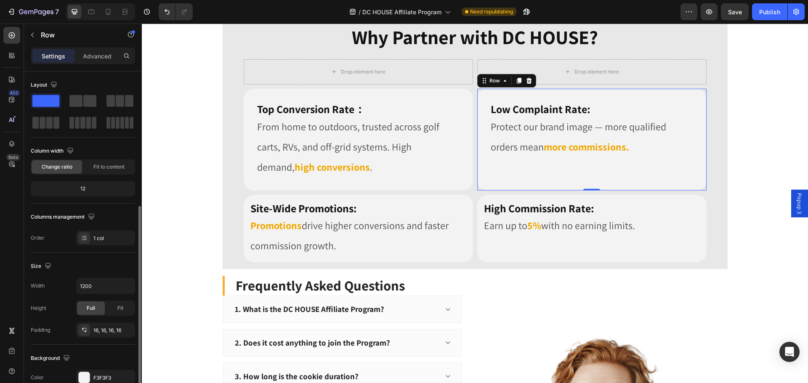
scroll to position [84, 0]
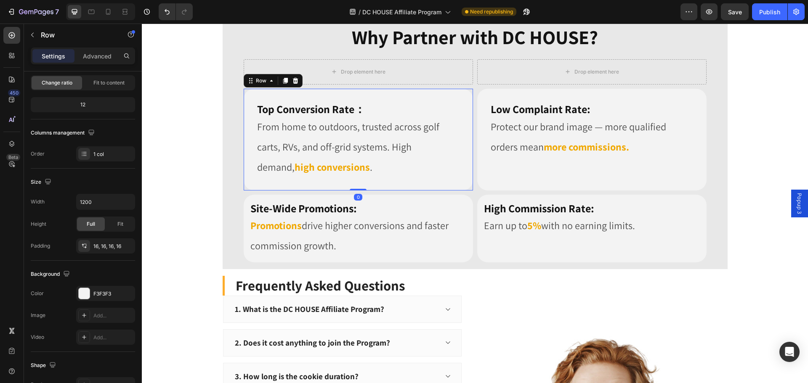
click at [244, 96] on div "Top Conversion Rate： Heading From home to outdoors, trusted across golf carts, …" at bounding box center [358, 140] width 229 height 102
click at [283, 81] on icon at bounding box center [285, 81] width 5 height 6
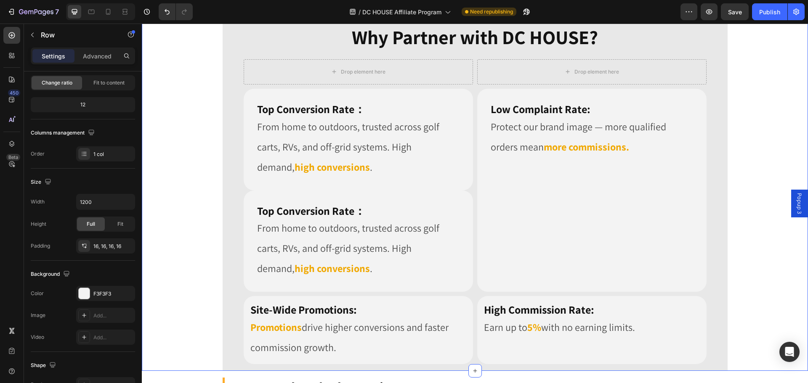
click at [211, 234] on div "Image Image Row Row Image Row Why Partner with DC HOUSE? Heading Row Drop eleme…" at bounding box center [475, 103] width 666 height 535
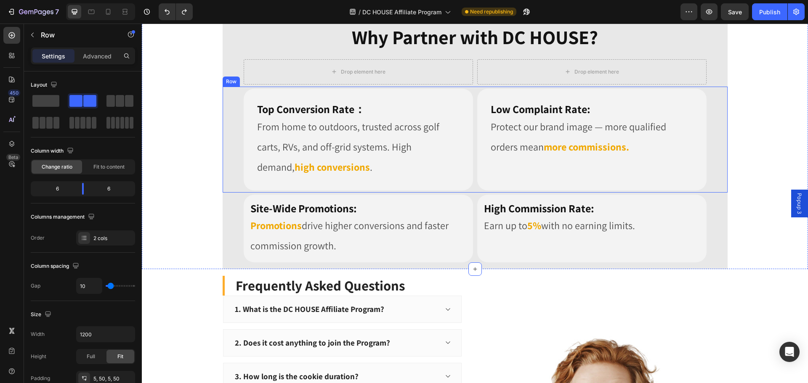
click at [227, 142] on div "Top Conversion Rate： Heading From home to outdoors, trusted across golf carts, …" at bounding box center [475, 140] width 505 height 106
click at [262, 80] on icon at bounding box center [264, 79] width 5 height 6
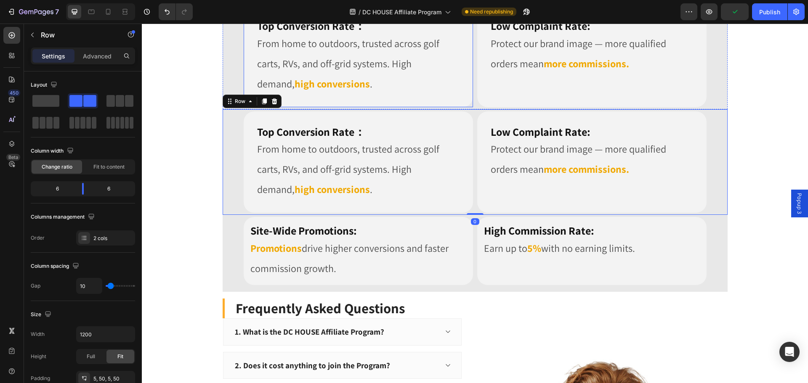
scroll to position [926, 0]
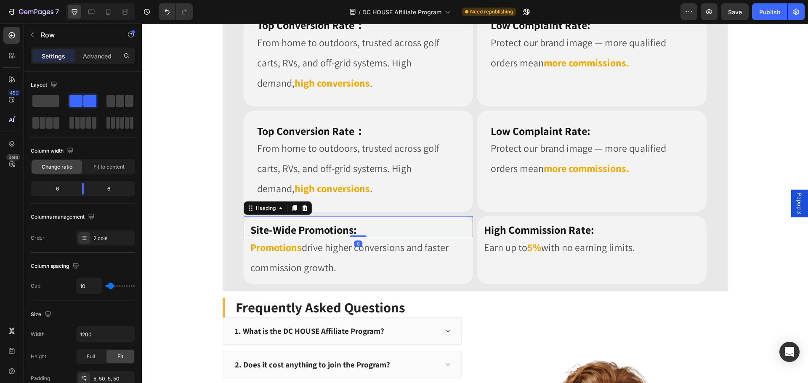
click at [365, 236] on h2 "Site-Wide Promotions:" at bounding box center [358, 226] width 229 height 21
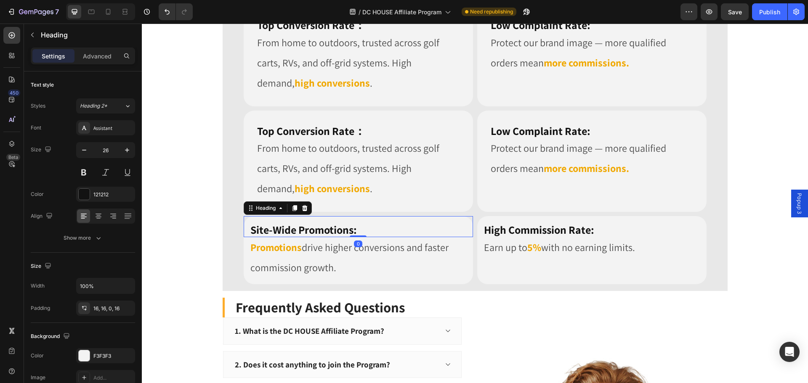
click at [365, 236] on h2 "Site-Wide Promotions:" at bounding box center [358, 226] width 229 height 21
click at [244, 221] on h2 "Site-Wide Promotions:" at bounding box center [358, 226] width 229 height 21
click at [244, 222] on h2 "Site-Wide Promotions:" at bounding box center [358, 226] width 229 height 21
click at [357, 228] on p "Site-Wide Promotions:" at bounding box center [358, 230] width 216 height 14
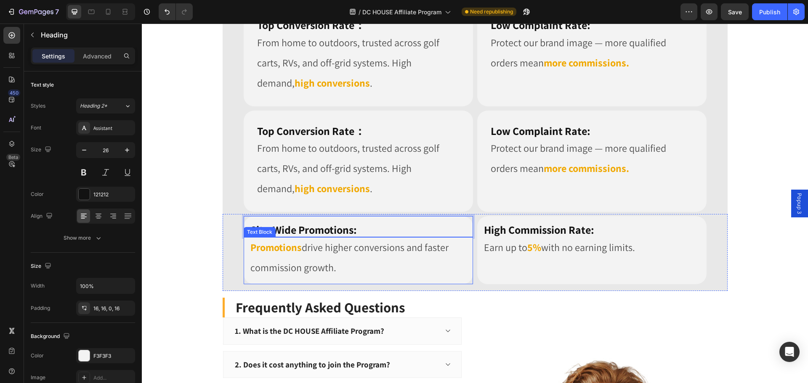
click at [362, 268] on p "Promotions drive higher conversions and faster commission growth." at bounding box center [358, 257] width 216 height 40
click at [373, 229] on p "⁠⁠⁠⁠⁠⁠⁠ Site-Wide Promotions:" at bounding box center [358, 230] width 216 height 14
click at [250, 252] on strong "Promotions" at bounding box center [275, 247] width 51 height 13
click at [354, 225] on strong "Site-Wide Promotions:" at bounding box center [303, 230] width 107 height 14
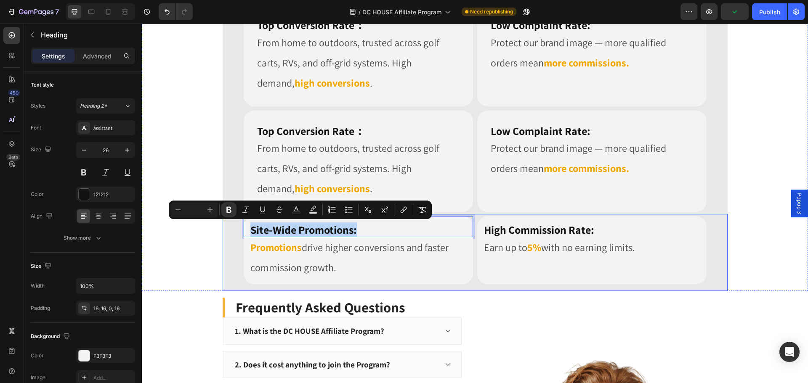
drag, startPoint x: 347, startPoint y: 228, endPoint x: 365, endPoint y: 232, distance: 18.6
click at [237, 225] on div "Site-Wide Promotions: Heading 0 Promotions drive higher conversions and faster …" at bounding box center [475, 252] width 505 height 77
copy strong "Site-Wide Promotions:"
click at [358, 128] on strong "Top Conversion Rate：" at bounding box center [311, 131] width 108 height 14
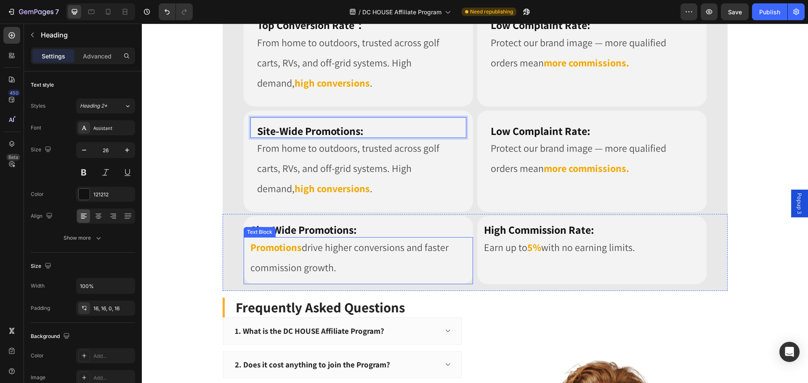
click at [357, 252] on span "drive higher conversions and faster commission growth." at bounding box center [349, 258] width 198 height 34
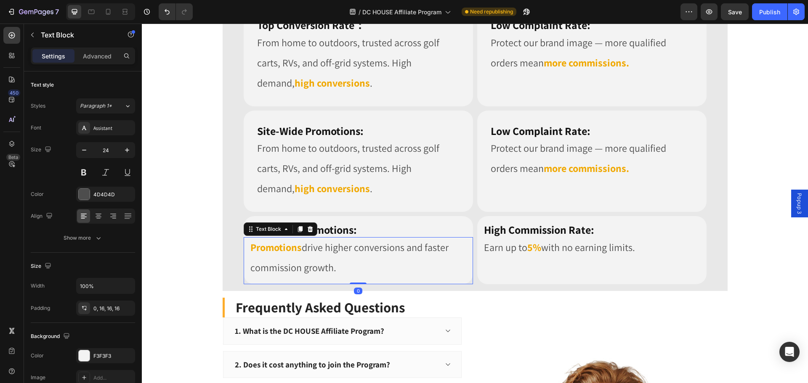
click at [357, 252] on span "drive higher conversions and faster commission growth." at bounding box center [349, 258] width 198 height 34
copy strong "Promotions"
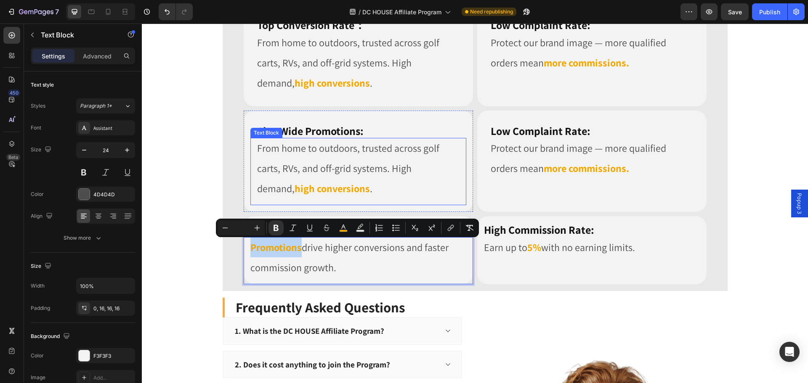
click at [344, 169] on span "From home to outdoors, trusted across golf carts, RVs, and off-grid systems. Hi…" at bounding box center [348, 168] width 182 height 54
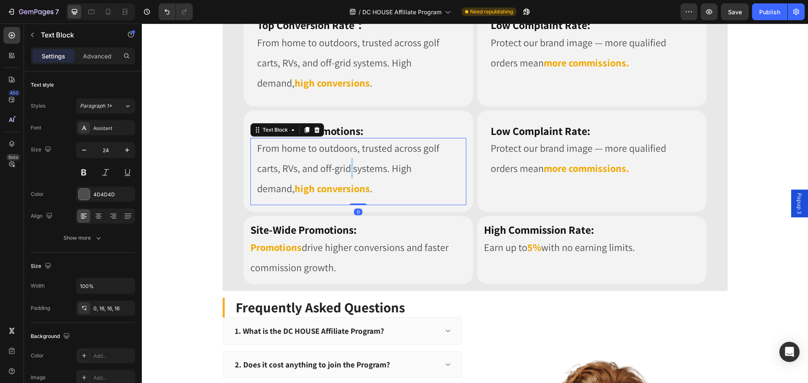
click at [344, 169] on span "From home to outdoors, trusted across golf carts, RVs, and off-grid systems. Hi…" at bounding box center [348, 168] width 182 height 54
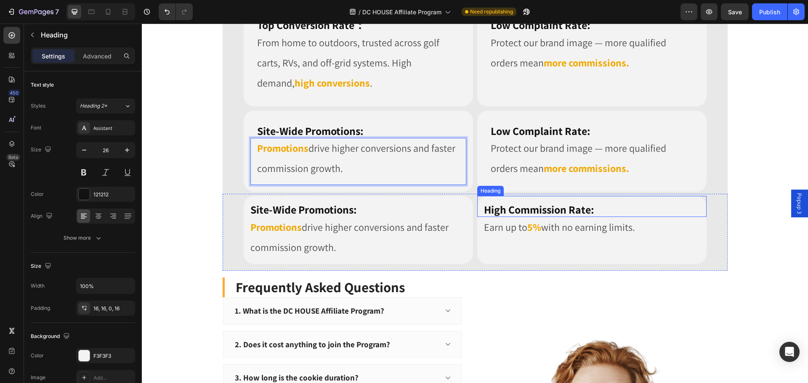
click at [598, 205] on h2 "High Commission Rate:" at bounding box center [591, 206] width 229 height 21
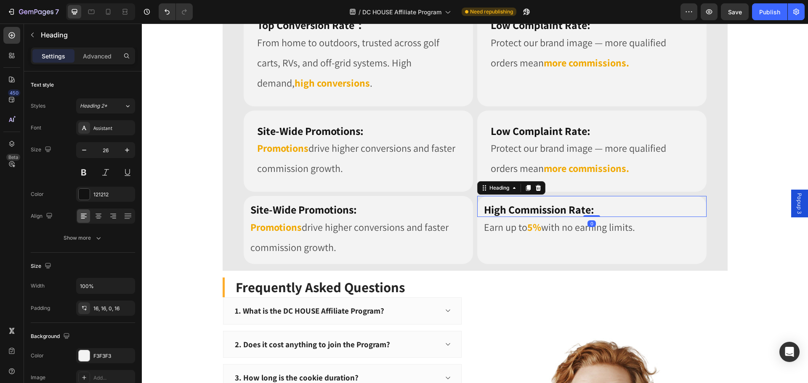
click at [598, 205] on h2 "High Commission Rate:" at bounding box center [591, 206] width 229 height 21
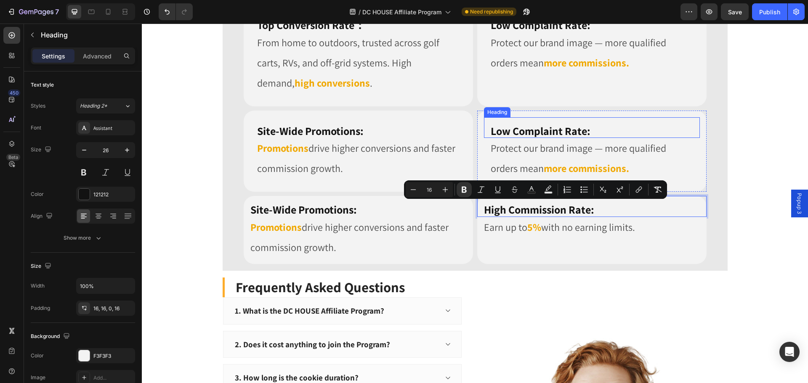
click at [568, 131] on strong "Low Complaint Rate:" at bounding box center [541, 131] width 100 height 14
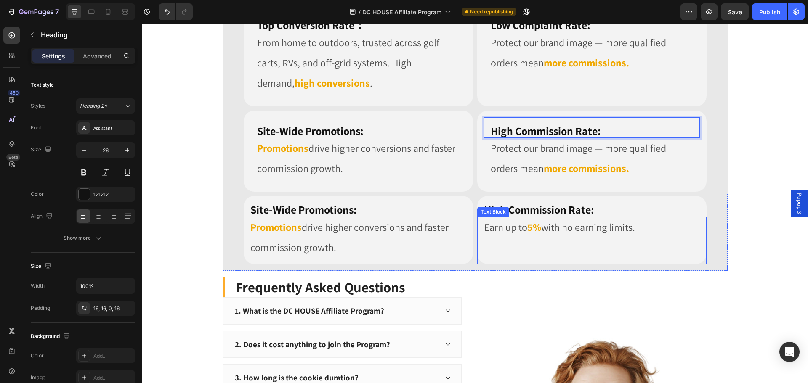
click at [593, 225] on p "Earn up to 5% with no earning limits." at bounding box center [592, 227] width 216 height 20
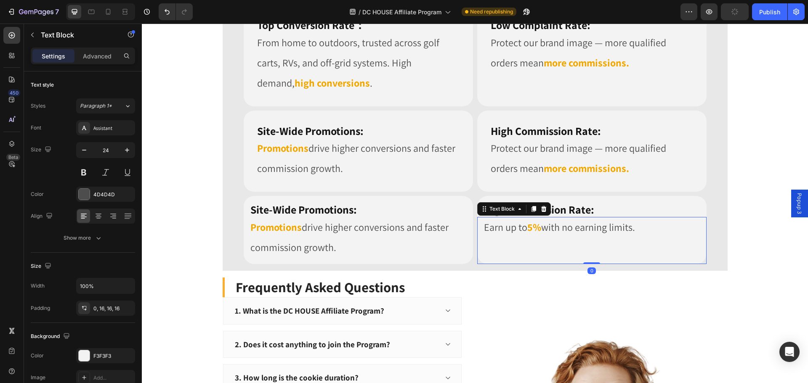
click at [593, 225] on p "Earn up to 5% with no earning limits." at bounding box center [592, 227] width 216 height 20
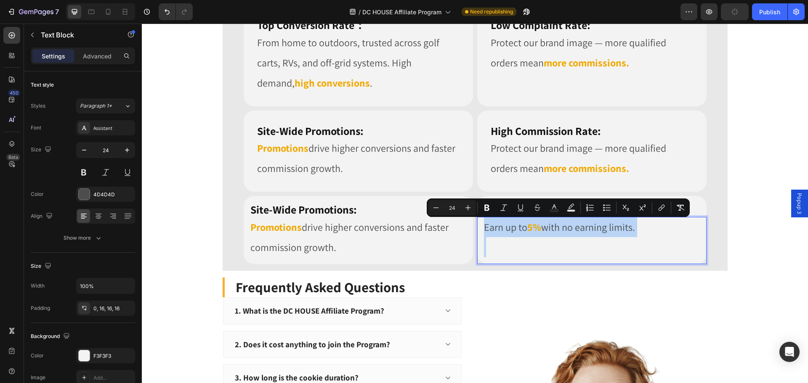
copy p "Earn up to 5% with no earning limits."
click at [581, 151] on p "Protect our brand image — more qualified orders mean more commissions." at bounding box center [592, 158] width 202 height 40
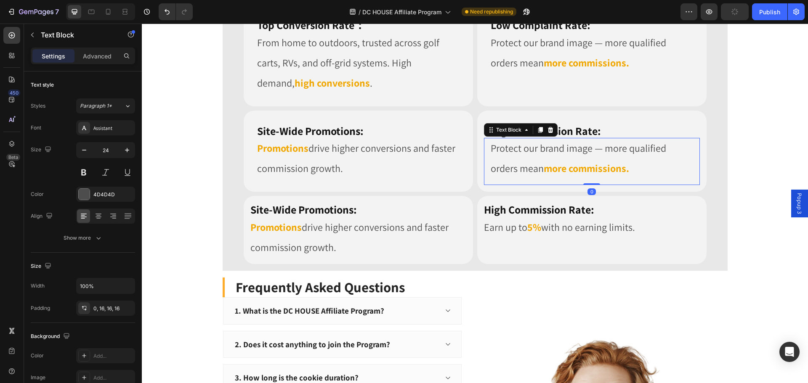
click at [581, 151] on p "Protect our brand image — more qualified orders mean more commissions." at bounding box center [592, 158] width 202 height 40
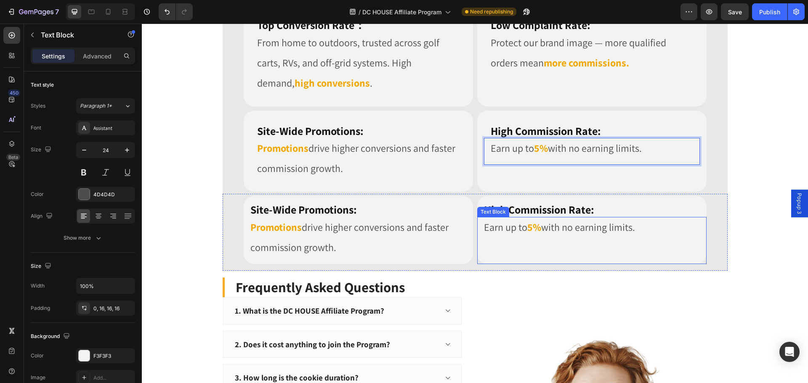
click at [583, 239] on p "Rich Text Editor. Editing area: main" at bounding box center [592, 247] width 216 height 20
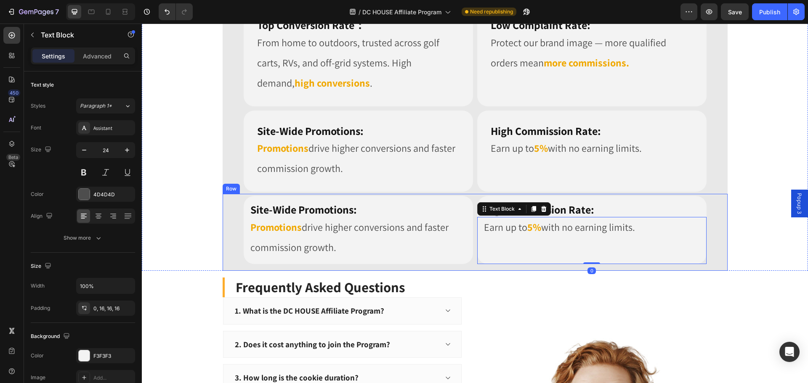
click at [707, 202] on div "⁠⁠⁠⁠⁠⁠⁠ Site-Wide Promotions: Heading Promotions drive higher conversions and f…" at bounding box center [475, 232] width 505 height 77
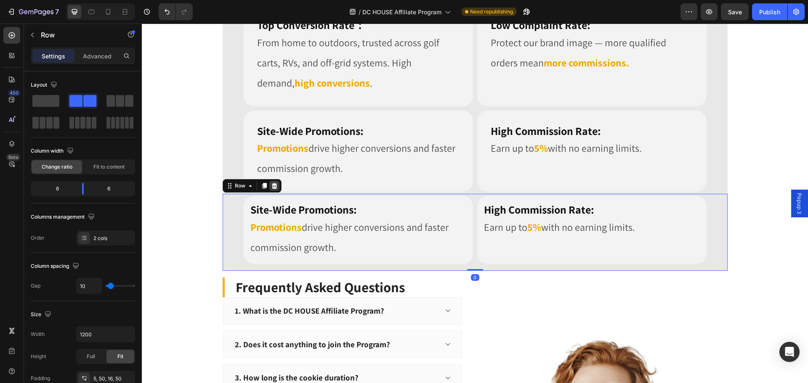
click at [272, 188] on icon at bounding box center [274, 186] width 5 height 6
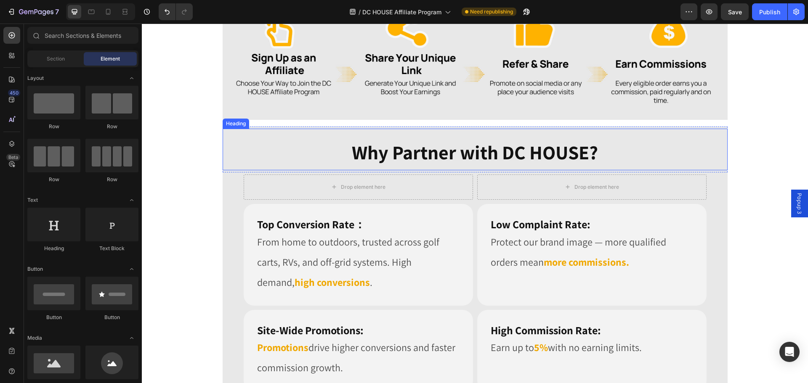
scroll to position [716, 0]
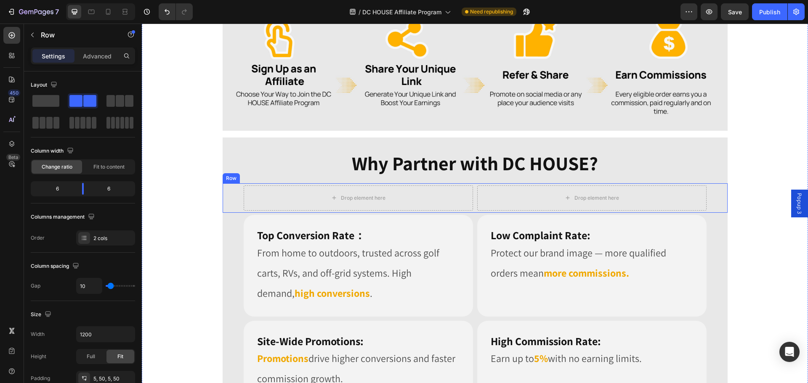
click at [712, 194] on div "Drop element here Drop element here Row" at bounding box center [475, 198] width 505 height 29
click at [273, 176] on icon at bounding box center [274, 175] width 7 height 7
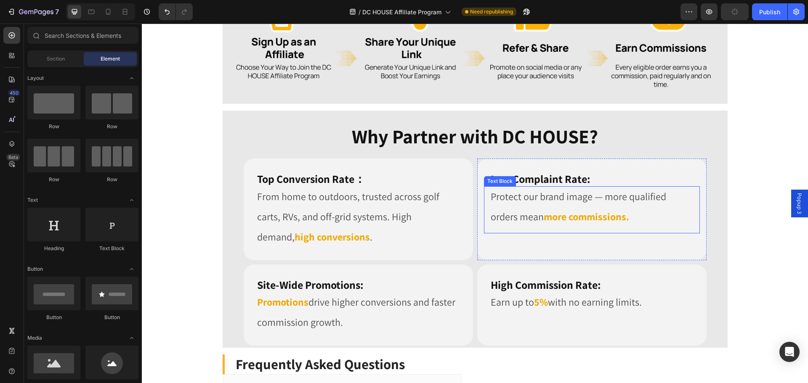
scroll to position [758, 0]
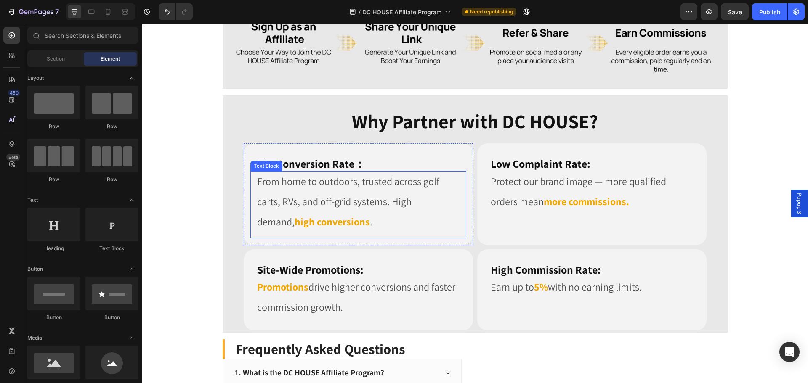
click at [355, 234] on div "From home to outdoors, trusted across golf carts, RVs, and off-grid systems. Hi…" at bounding box center [358, 204] width 216 height 67
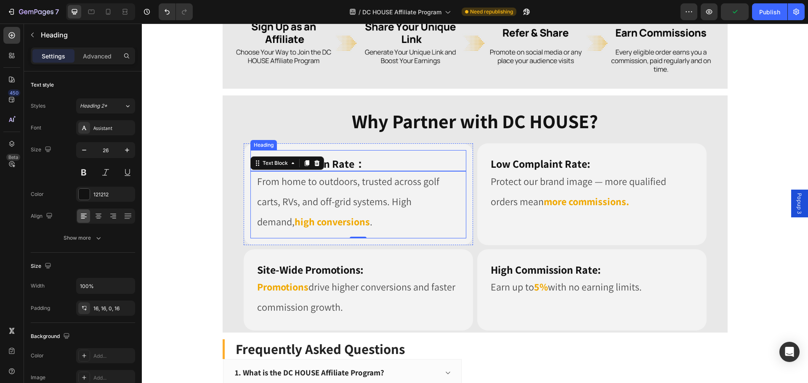
click at [376, 163] on h2 "Top Conversion Rate：" at bounding box center [358, 160] width 216 height 21
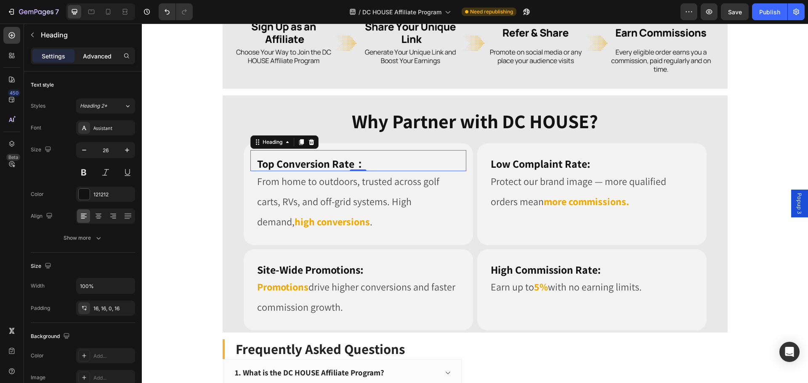
click at [100, 54] on p "Advanced" at bounding box center [97, 56] width 29 height 9
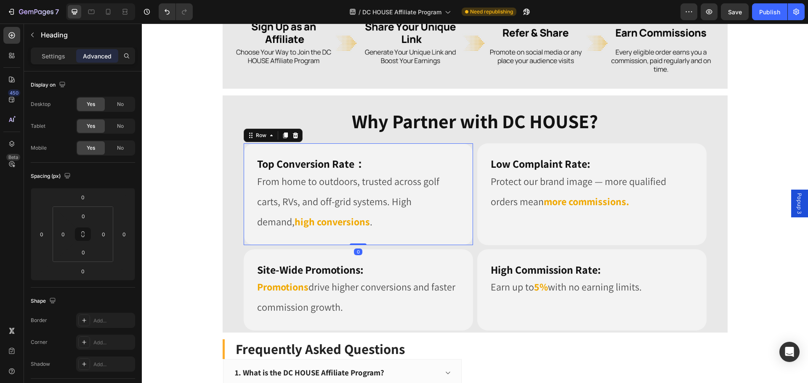
click at [465, 147] on div "Top Conversion Rate： Heading From home to outdoors, trusted across golf carts, …" at bounding box center [358, 195] width 229 height 102
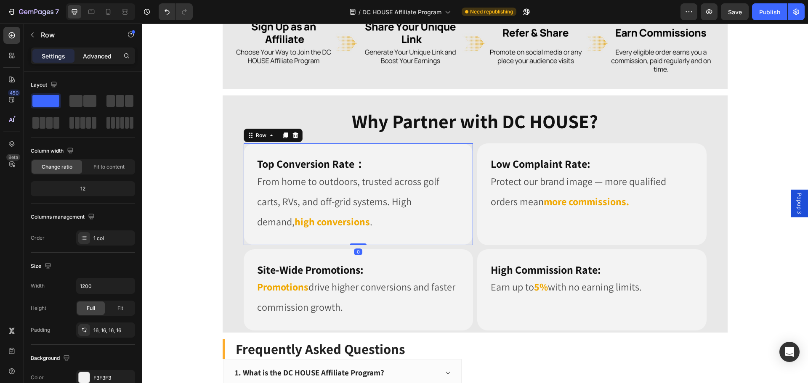
click at [95, 55] on p "Advanced" at bounding box center [97, 56] width 29 height 9
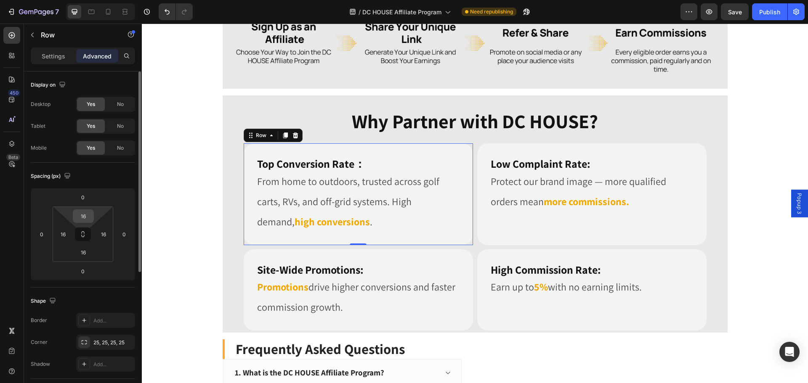
click at [85, 216] on input "16" at bounding box center [83, 216] width 17 height 13
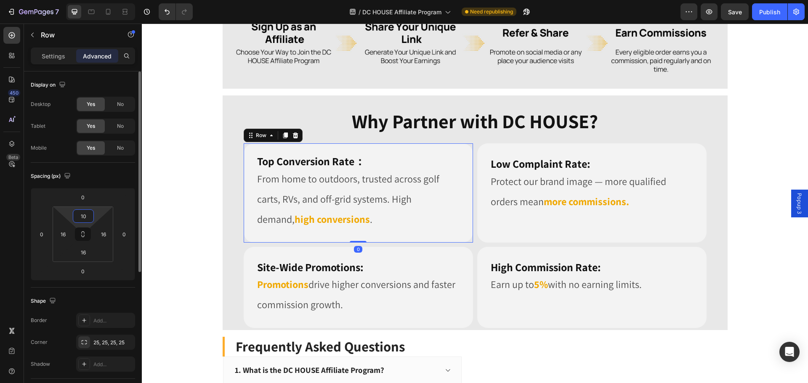
type input "1"
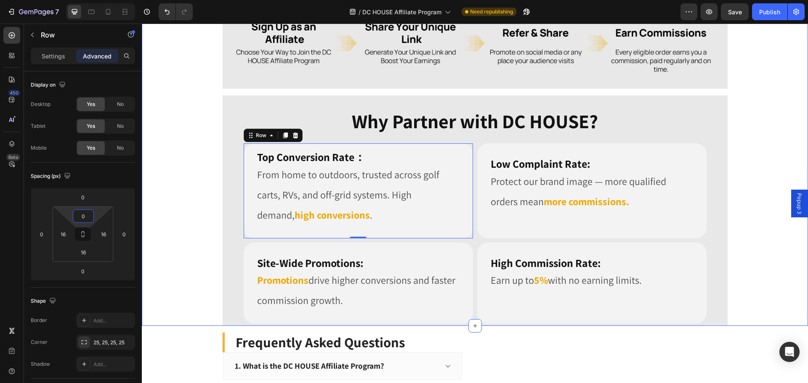
click at [182, 204] on div "Image Image Row Row Image Row Why Partner with DC HOUSE? Heading Row Top Conver…" at bounding box center [475, 123] width 666 height 406
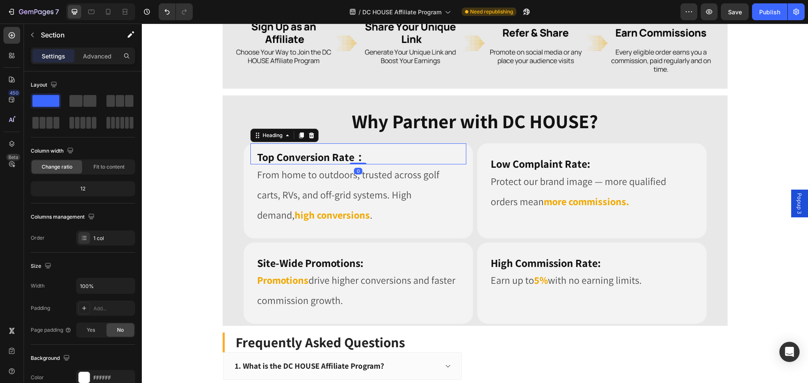
click at [371, 149] on h2 "Top Conversion Rate：" at bounding box center [358, 154] width 216 height 21
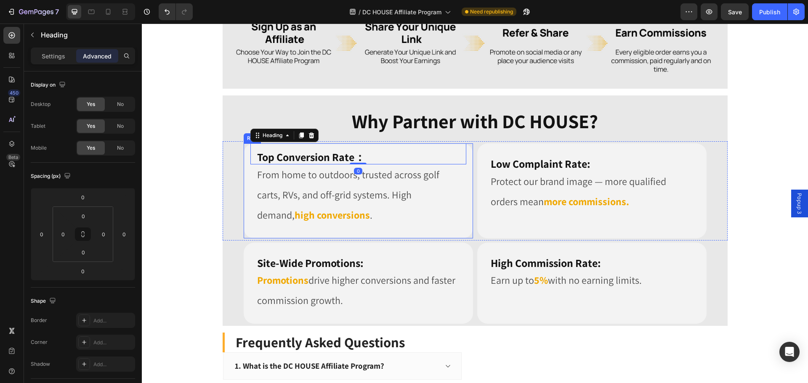
click at [247, 172] on div "Top Conversion Rate： Heading 0 From home to outdoors, trusted across golf carts…" at bounding box center [358, 191] width 229 height 95
click at [245, 149] on div "Top Conversion Rate： Heading From home to outdoors, trusted across golf carts, …" at bounding box center [358, 191] width 229 height 95
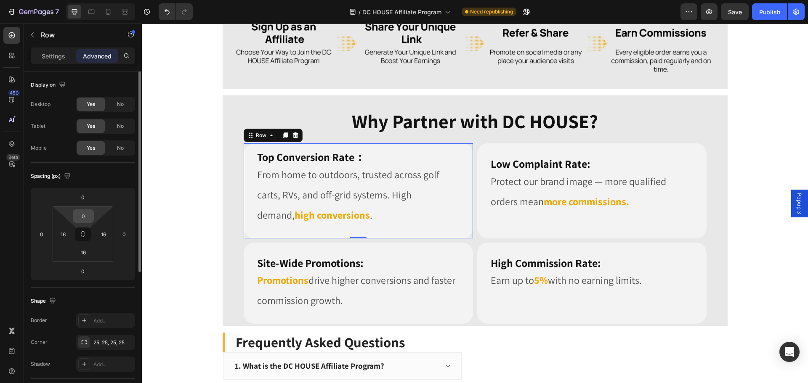
click at [82, 213] on input "0" at bounding box center [83, 216] width 17 height 13
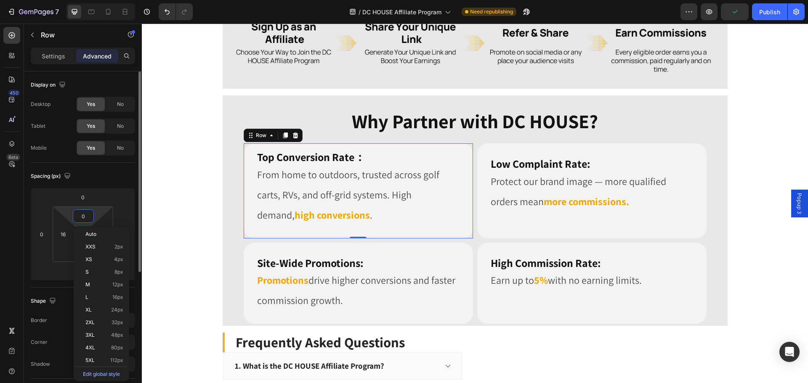
drag, startPoint x: 123, startPoint y: 175, endPoint x: 93, endPoint y: 212, distance: 47.6
click at [123, 175] on div "Spacing (px)" at bounding box center [83, 176] width 104 height 13
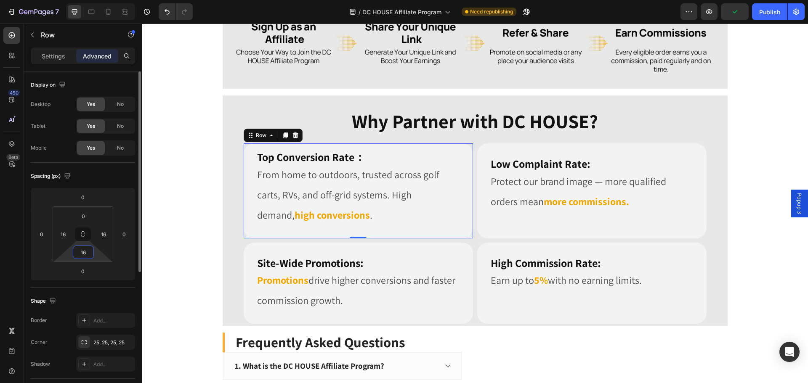
click at [90, 252] on input "16" at bounding box center [83, 252] width 17 height 13
type input "0"
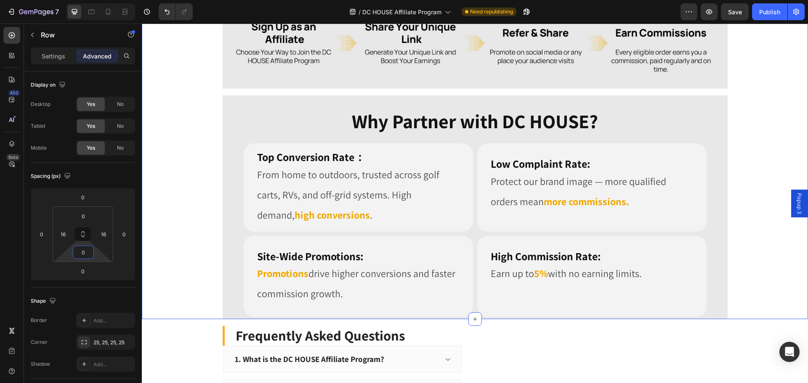
click at [173, 225] on div "Image Image Row Row Image Row Why Partner with DC HOUSE? Heading Row Top Conver…" at bounding box center [475, 119] width 666 height 399
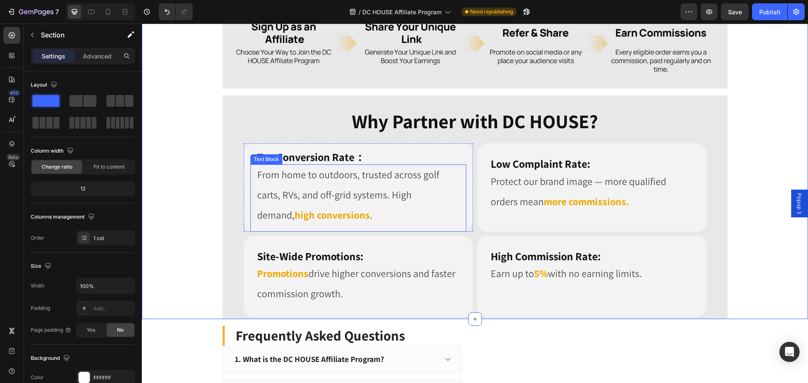
click at [340, 214] on p "From home to outdoors, trusted across golf carts, RVs, and off-grid systems. Hi…" at bounding box center [358, 195] width 202 height 61
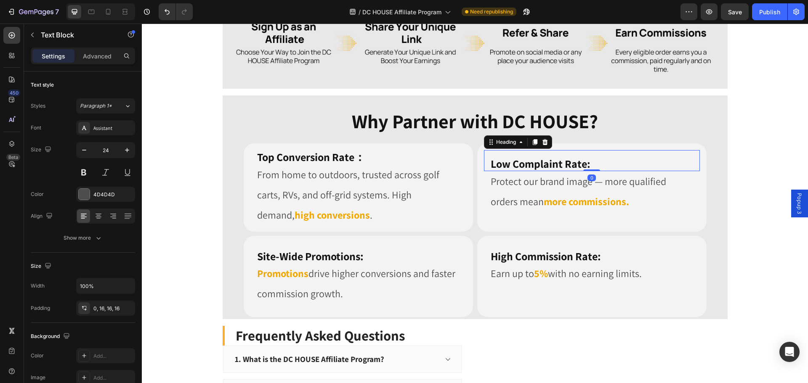
click at [610, 162] on h2 "Low Complaint Rate:" at bounding box center [592, 160] width 216 height 21
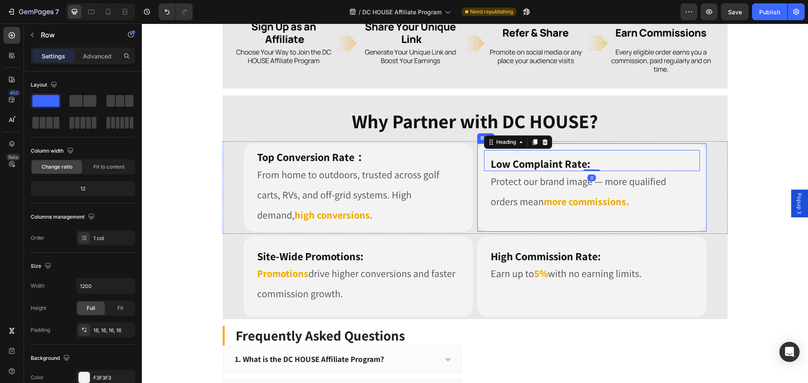
click at [612, 147] on div "Low Complaint Rate: Heading 0 Protect our brand image — more qualified orders m…" at bounding box center [591, 188] width 229 height 88
click at [96, 49] on div "Settings Advanced" at bounding box center [83, 56] width 104 height 17
click at [100, 54] on p "Advanced" at bounding box center [97, 56] width 29 height 9
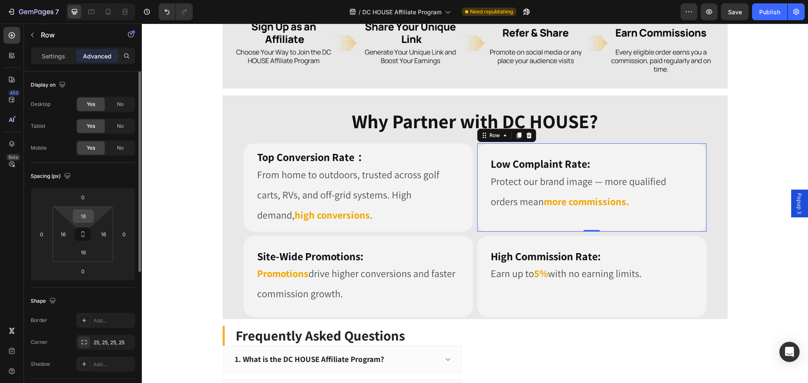
click at [86, 218] on input "16" at bounding box center [83, 216] width 17 height 13
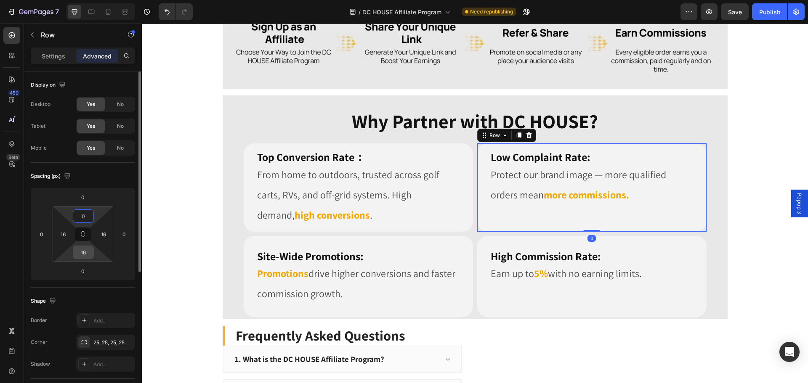
type input "0"
click at [86, 255] on input "16" at bounding box center [83, 252] width 17 height 13
type input "0"
click at [124, 0] on html "7 Version history / DC HOUSE Affiliate Program Need republishing Preview Save P…" at bounding box center [404, 0] width 808 height 0
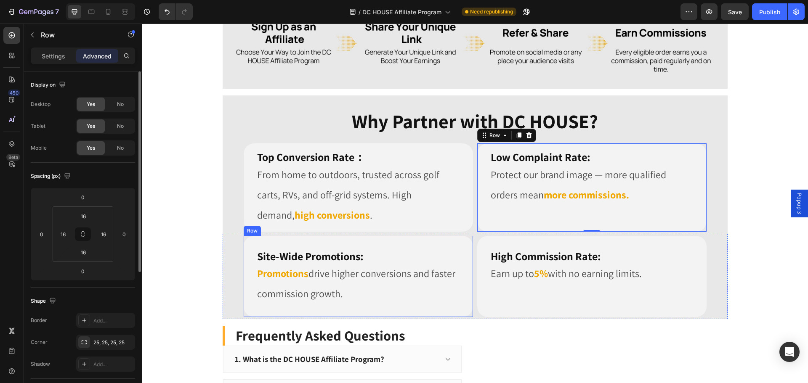
click at [408, 239] on div "⁠⁠⁠⁠⁠⁠⁠ Site-Wide Promotions: Heading Promotions drive higher conversions and f…" at bounding box center [358, 277] width 229 height 82
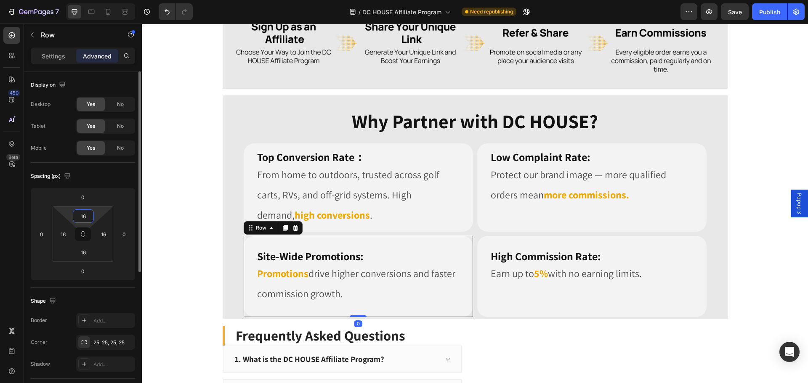
click at [90, 215] on input "16" at bounding box center [83, 216] width 17 height 13
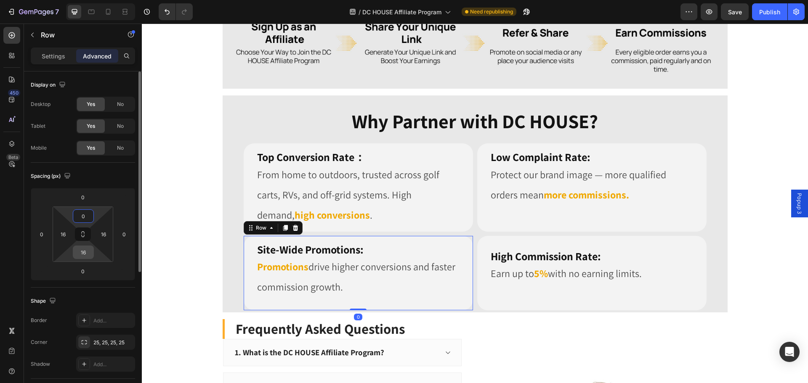
type input "0"
click at [83, 253] on input "16" at bounding box center [83, 252] width 17 height 13
type input "06"
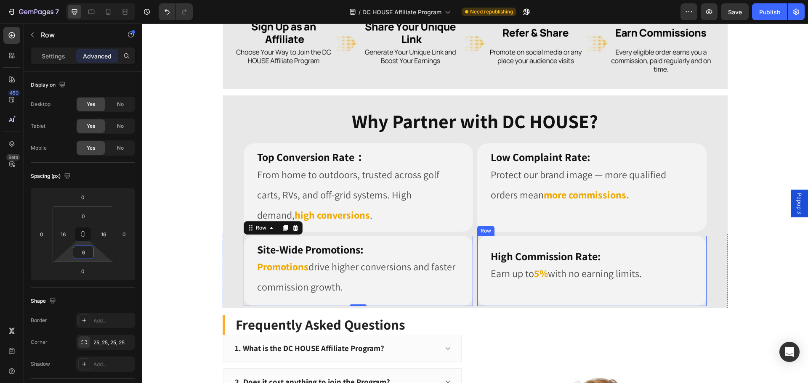
click at [596, 239] on div "⁠⁠⁠⁠⁠⁠⁠ High Commission Rate: Heading Earn up to 5% with no earning limits. Tex…" at bounding box center [591, 271] width 229 height 71
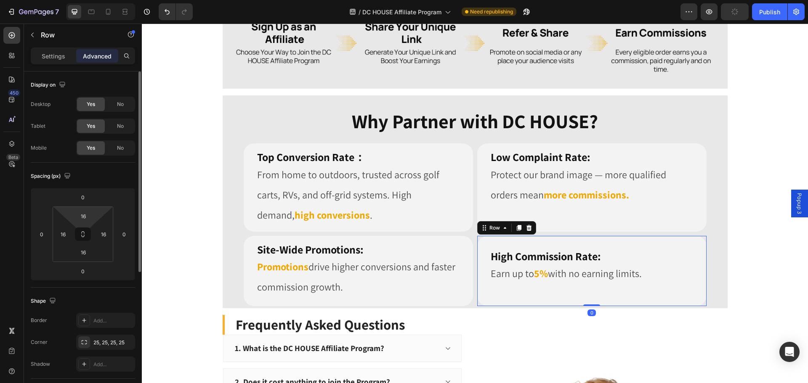
click at [71, 0] on html "7 Version history / DC HOUSE Affiliate Program Need republishing Preview Publis…" at bounding box center [404, 0] width 808 height 0
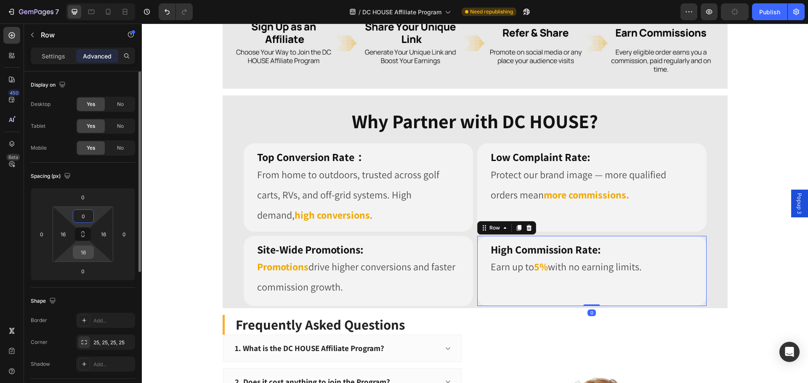
type input "0"
click at [89, 254] on input "16" at bounding box center [83, 252] width 17 height 13
type input "0"
click at [0, 0] on div "Spacing (px) 0 0 0 0 0 16 0 16" at bounding box center [0, 0] width 0 height 0
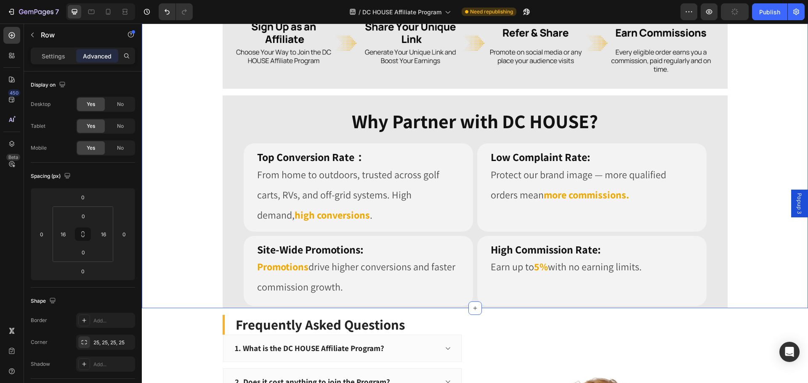
click at [751, 233] on div "Image Image Row Row Image Row Why Partner with DC HOUSE? Heading Row Top Conver…" at bounding box center [475, 114] width 666 height 388
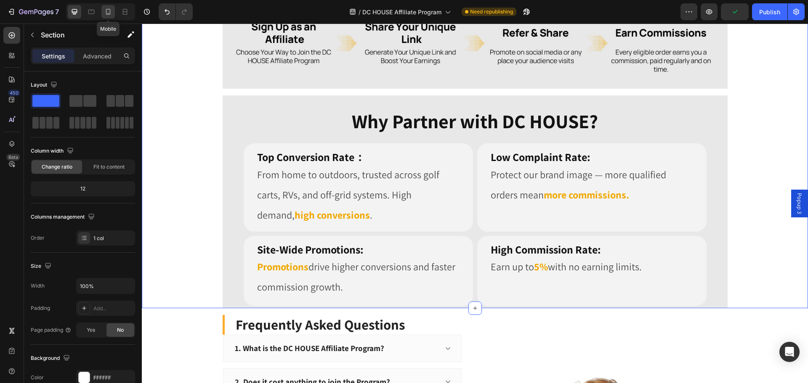
click at [109, 11] on icon at bounding box center [108, 12] width 8 height 8
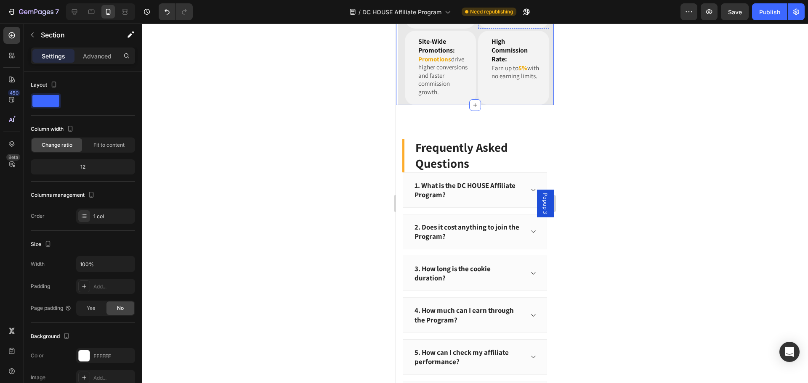
scroll to position [1117, 0]
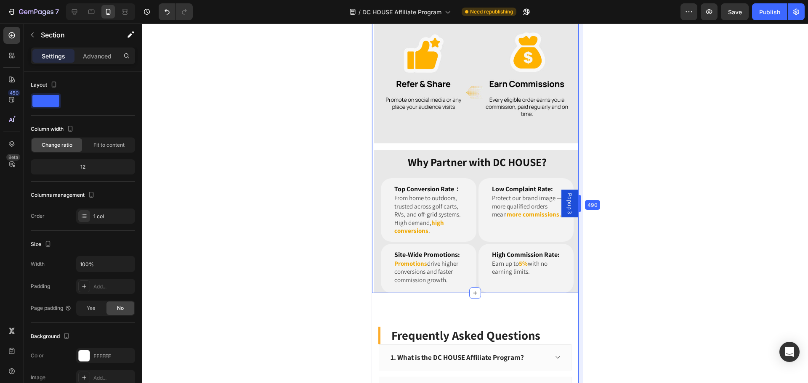
drag, startPoint x: 557, startPoint y: 207, endPoint x: 605, endPoint y: 226, distance: 52.3
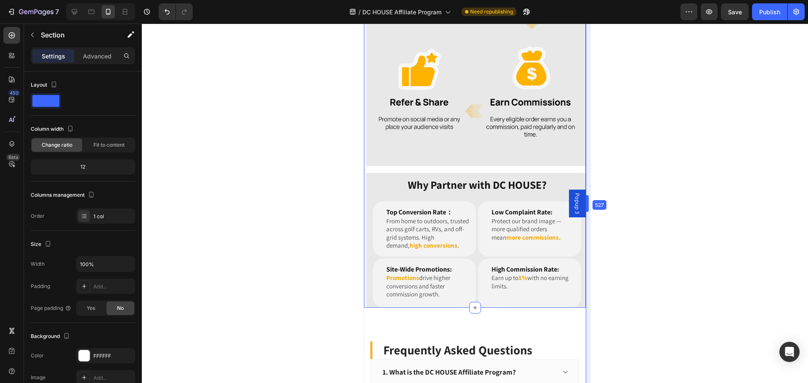
drag, startPoint x: 581, startPoint y: 208, endPoint x: 594, endPoint y: 221, distance: 18.5
click at [74, 11] on icon at bounding box center [74, 12] width 8 height 8
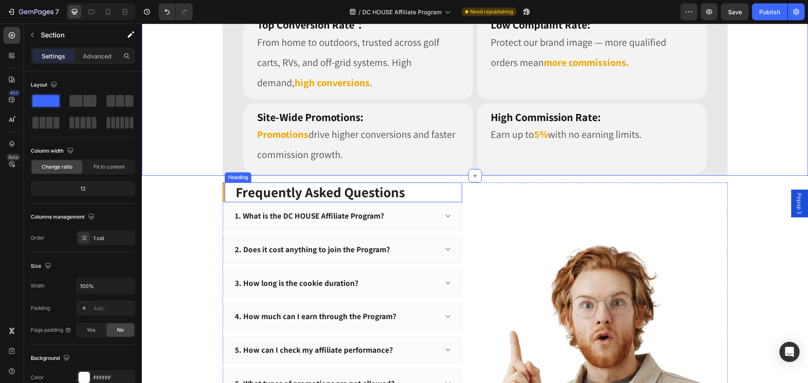
scroll to position [835, 0]
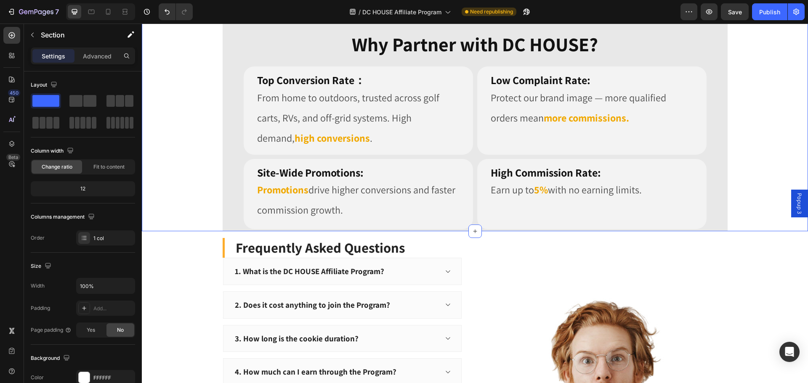
click at [176, 180] on div "Image Image Row Row Image Row Why Partner with DC HOUSE? Heading Row Top Conver…" at bounding box center [475, 37] width 666 height 388
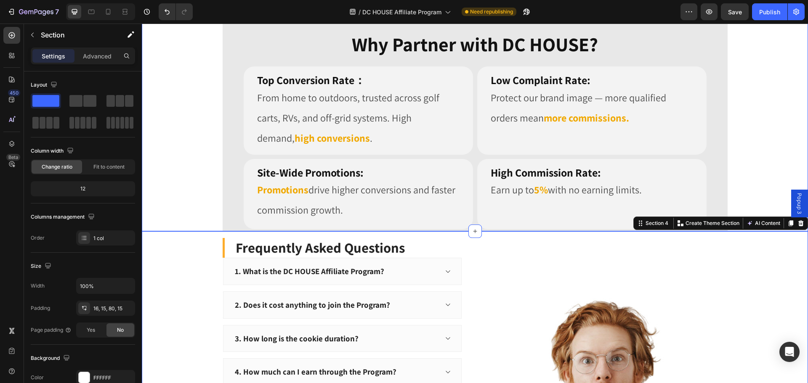
click at [225, 181] on div "⁠⁠⁠⁠⁠⁠⁠ Site-Wide Promotions: Heading Promotions drive higher conversions and f…" at bounding box center [475, 194] width 505 height 75
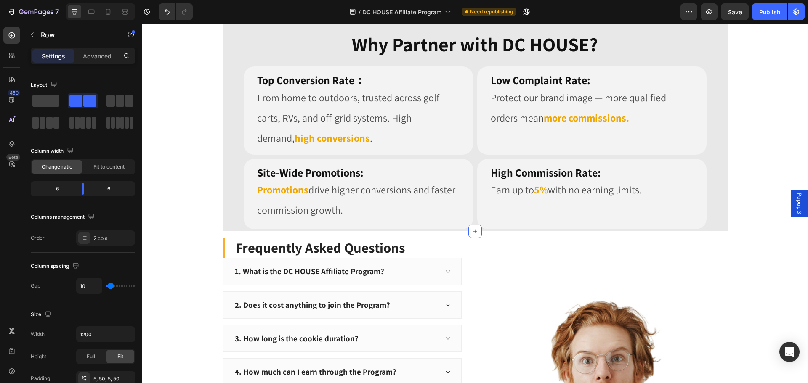
click at [162, 186] on div "Image Image Row Row Image Row Why Partner with DC HOUSE? Heading Row Top Conver…" at bounding box center [475, 37] width 666 height 388
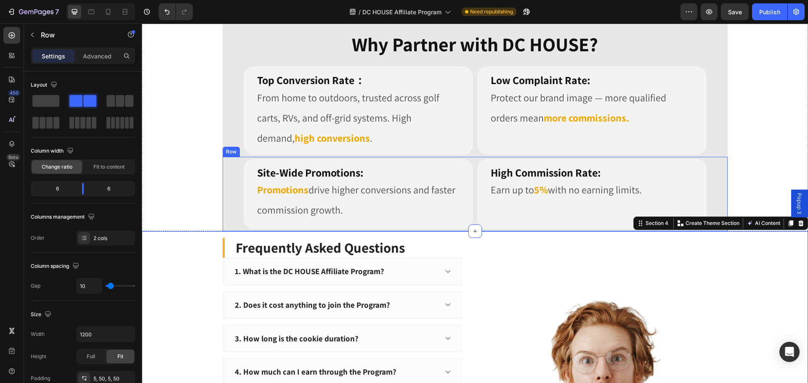
click at [232, 165] on div "⁠⁠⁠⁠⁠⁠⁠ Site-Wide Promotions: Heading Promotions drive higher conversions and f…" at bounding box center [475, 194] width 505 height 75
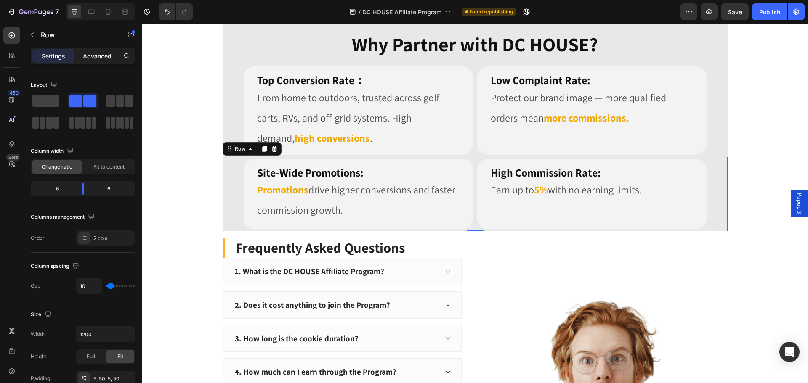
click at [95, 61] on div "Advanced" at bounding box center [97, 55] width 42 height 13
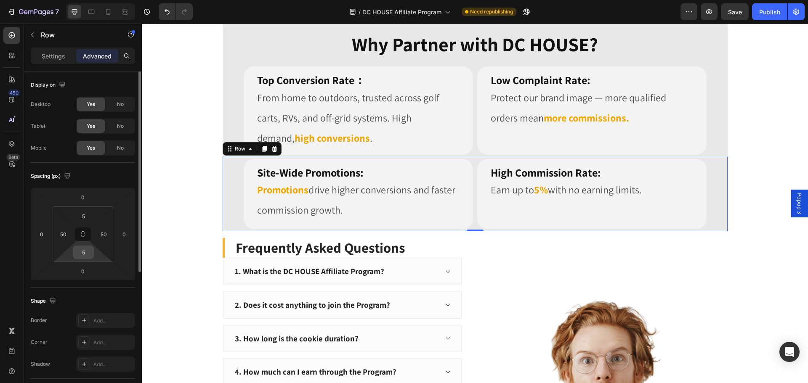
click at [84, 253] on input "5" at bounding box center [83, 252] width 17 height 13
type input "10"
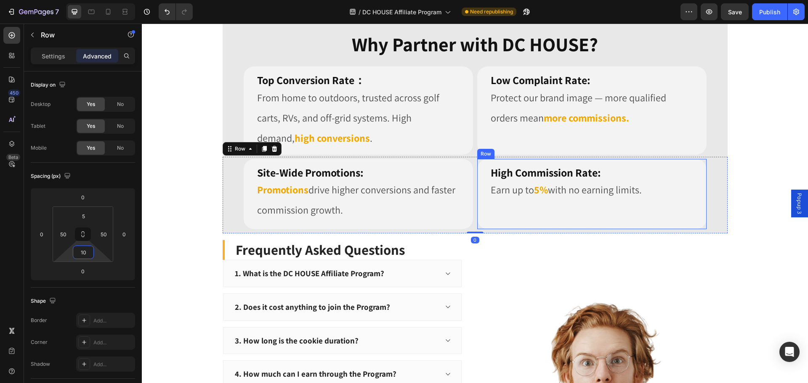
click at [535, 224] on div "⁠⁠⁠⁠⁠⁠⁠ High Commission Rate: Heading Earn up to 5% with no earning limits. Tex…" at bounding box center [592, 194] width 216 height 71
click at [231, 212] on div "⁠⁠⁠⁠⁠⁠⁠ Site-Wide Promotions: Heading Promotions drive higher conversions and f…" at bounding box center [475, 195] width 505 height 77
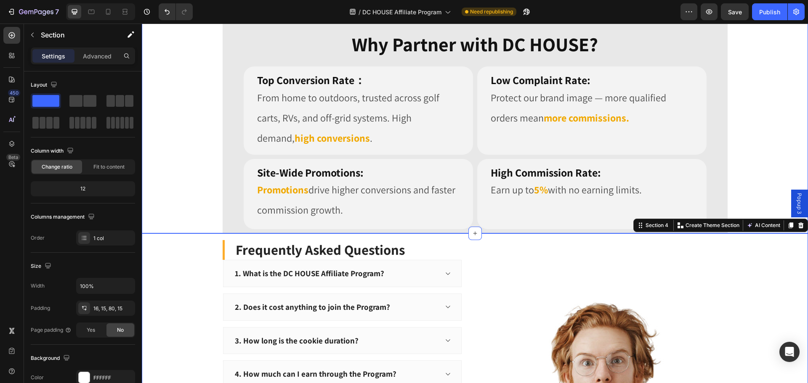
click at [772, 176] on div "Image Image Row Row Image Row Why Partner with DC HOUSE? Heading Row Top Conver…" at bounding box center [475, 38] width 666 height 390
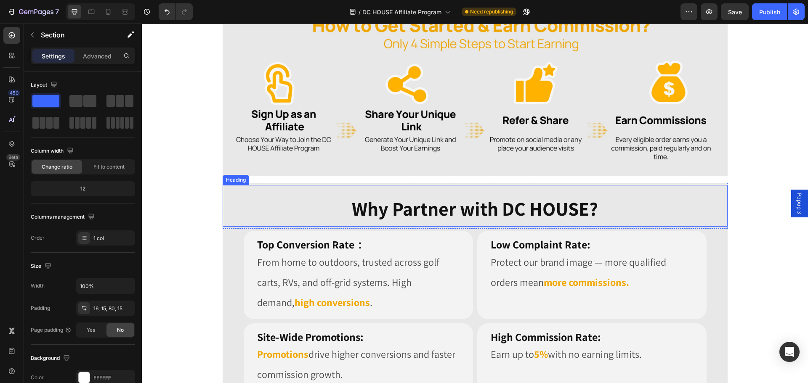
scroll to position [666, 0]
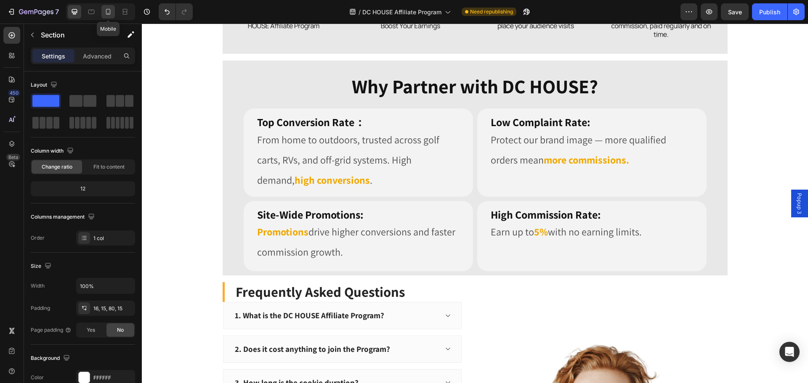
click at [113, 14] on div at bounding box center [107, 11] width 13 height 13
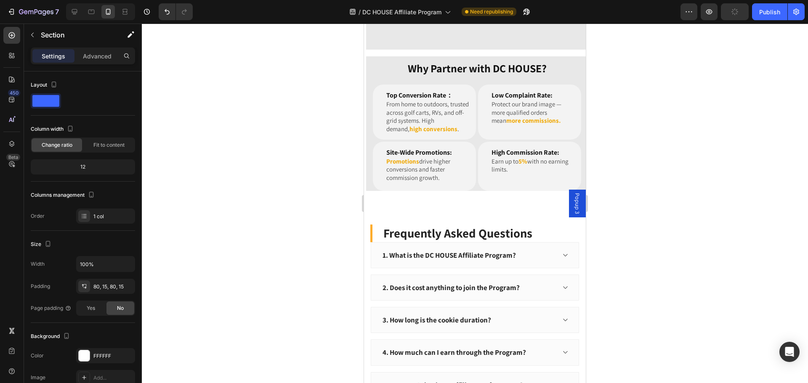
scroll to position [858, 0]
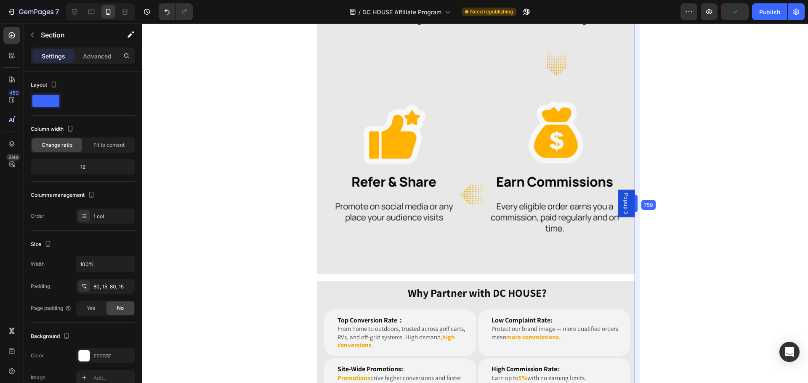
drag, startPoint x: 587, startPoint y: 206, endPoint x: 685, endPoint y: 211, distance: 98.6
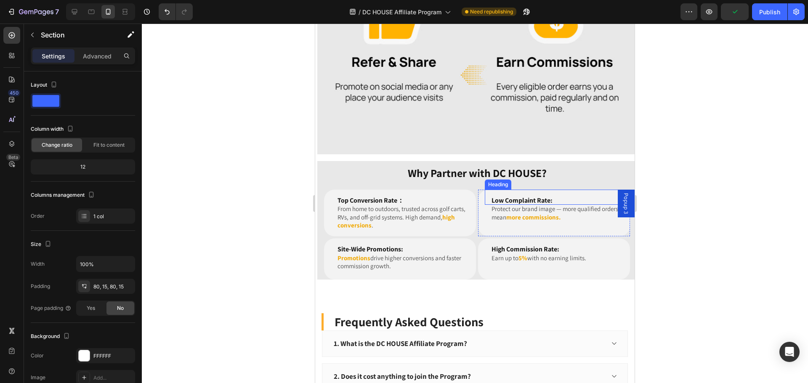
scroll to position [1026, 0]
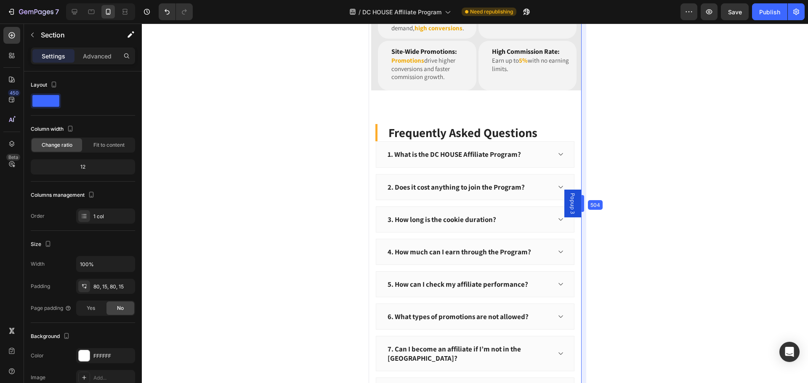
drag, startPoint x: 635, startPoint y: 205, endPoint x: 524, endPoint y: 198, distance: 111.3
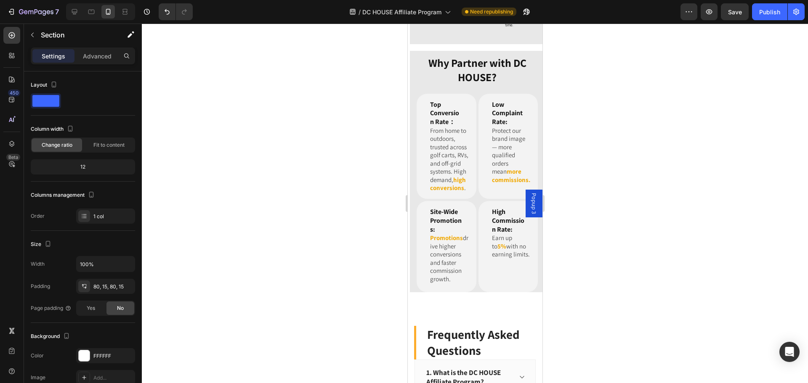
scroll to position [816, 0]
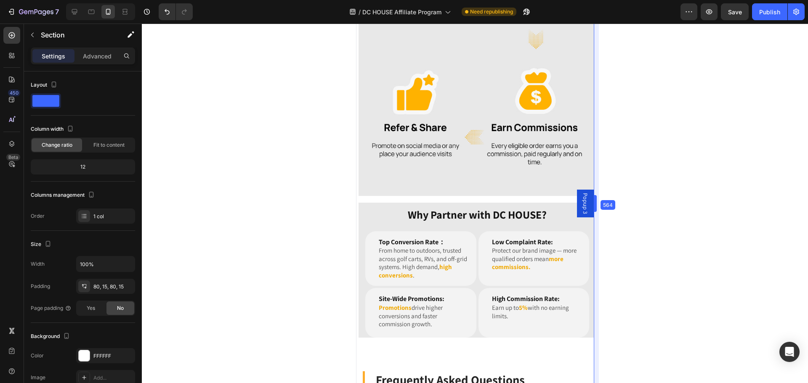
drag, startPoint x: 545, startPoint y: 204, endPoint x: 209, endPoint y: 187, distance: 336.4
click at [360, 311] on div "⁠⁠⁠⁠⁠⁠⁠ Site-Wide Promotions: Heading Promotions drive higher conversions and f…" at bounding box center [476, 311] width 237 height 51
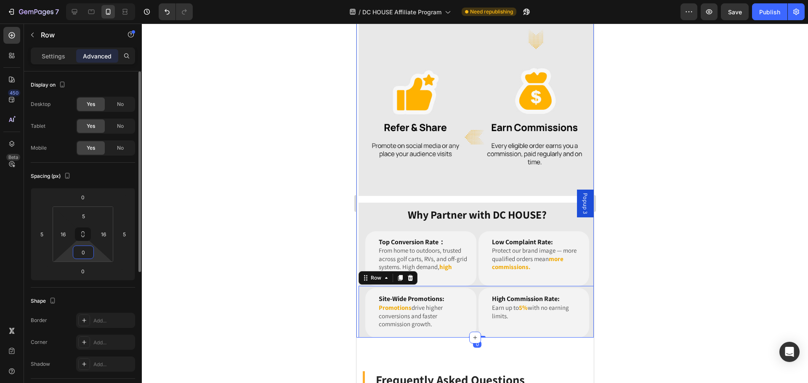
click at [83, 256] on input "0" at bounding box center [83, 252] width 17 height 13
type input "10"
click at [238, 247] on div at bounding box center [475, 204] width 666 height 360
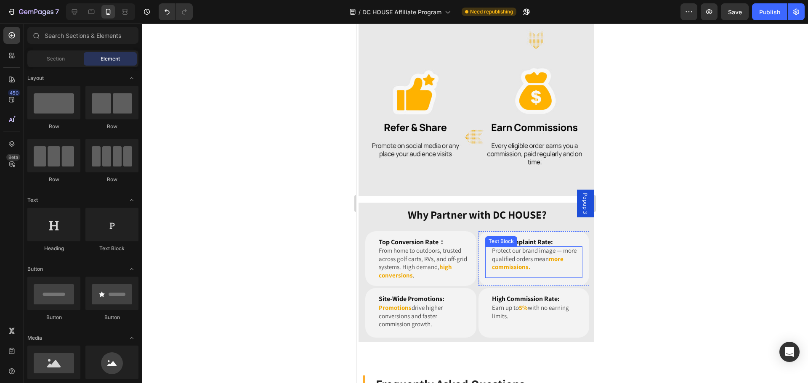
click at [690, 264] on div at bounding box center [475, 204] width 666 height 360
click at [791, 256] on div at bounding box center [475, 204] width 666 height 360
drag, startPoint x: 692, startPoint y: 340, endPoint x: 665, endPoint y: 340, distance: 26.9
click at [690, 340] on div at bounding box center [475, 204] width 666 height 360
click at [287, 261] on div at bounding box center [475, 204] width 666 height 360
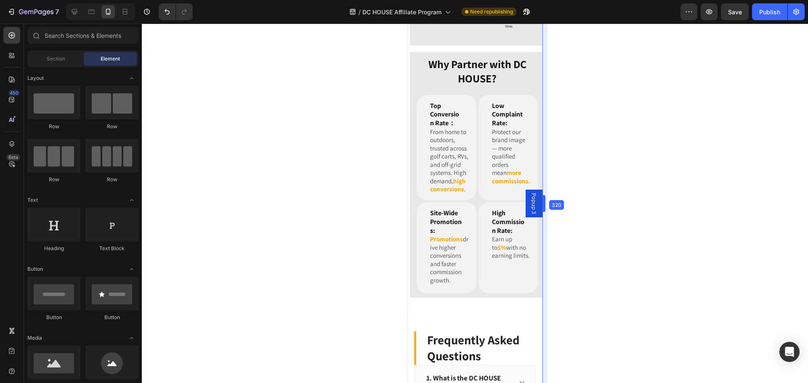
drag, startPoint x: 594, startPoint y: 205, endPoint x: 481, endPoint y: 202, distance: 113.3
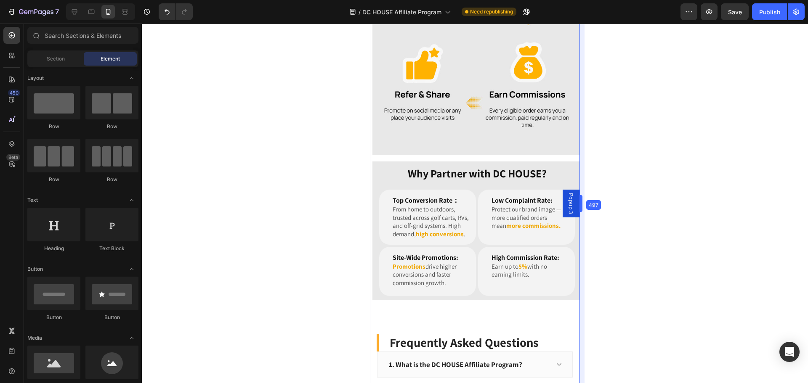
drag, startPoint x: 544, startPoint y: 205, endPoint x: 619, endPoint y: 203, distance: 75.0
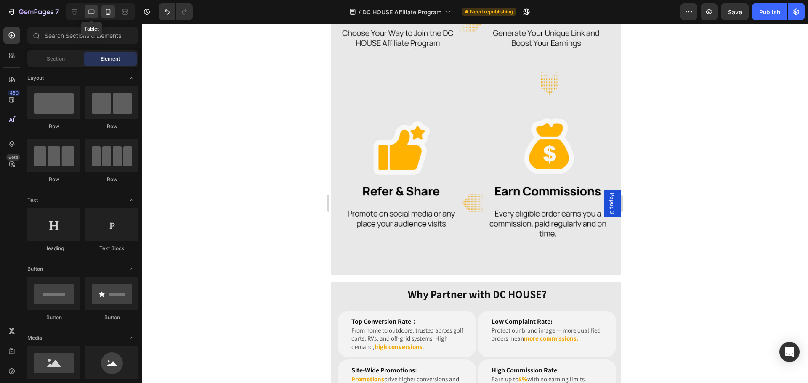
click at [93, 14] on icon at bounding box center [91, 12] width 8 height 8
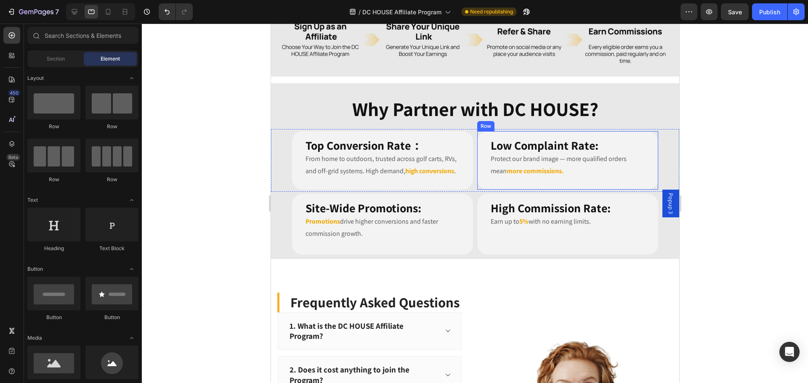
scroll to position [774, 0]
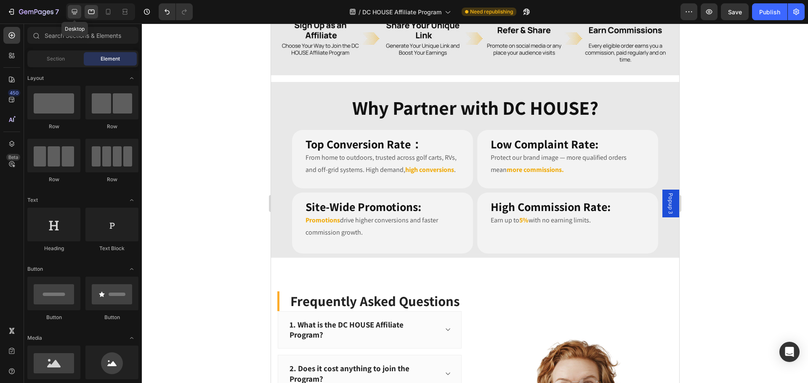
click at [75, 11] on icon at bounding box center [74, 12] width 8 height 8
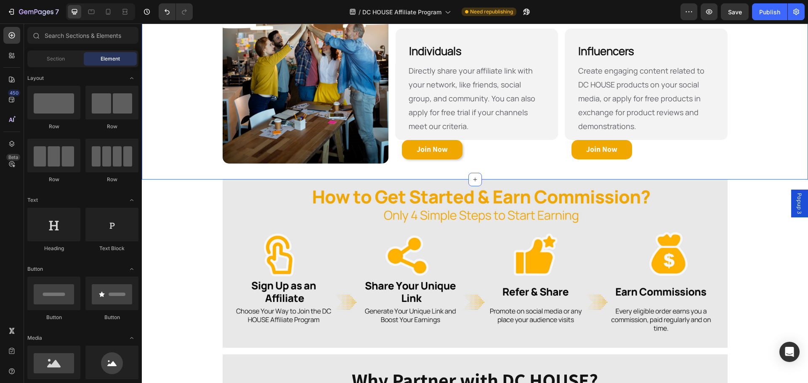
scroll to position [437, 0]
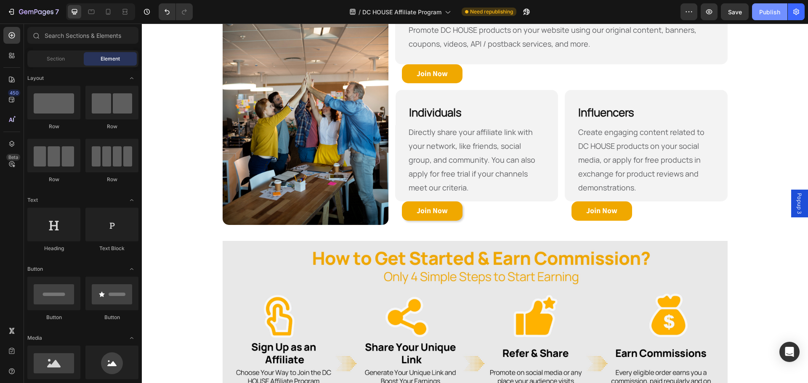
click at [768, 9] on div "Publish" at bounding box center [769, 12] width 21 height 9
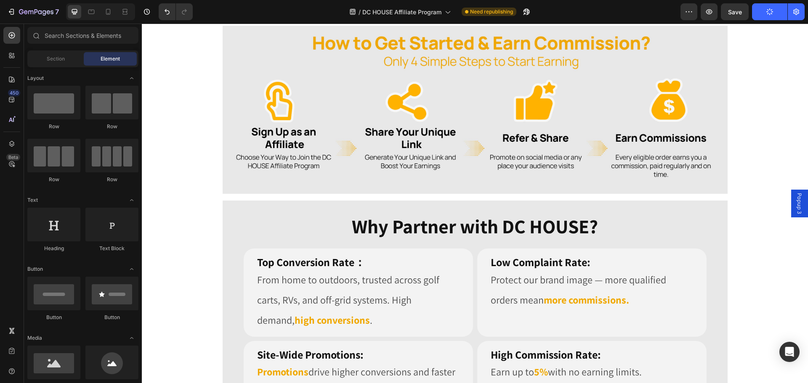
scroll to position [641, 0]
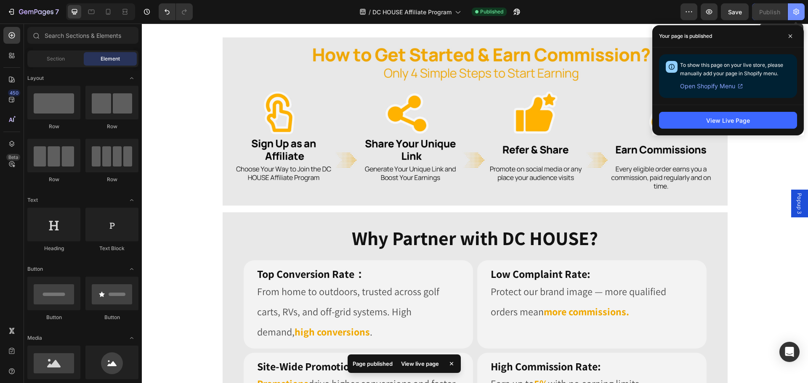
click at [793, 18] on button "button" at bounding box center [796, 11] width 17 height 17
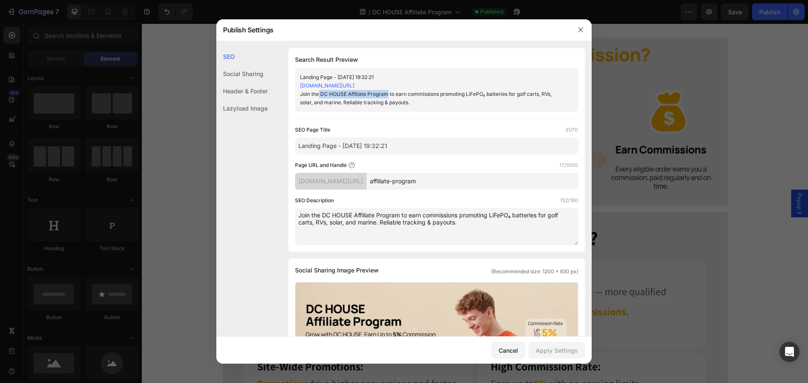
drag, startPoint x: 318, startPoint y: 93, endPoint x: 387, endPoint y: 94, distance: 69.0
click at [387, 94] on div "Join the DC HOUSE Affiliate Program to earn commissions promoting LiFePO₄ batte…" at bounding box center [429, 98] width 259 height 17
copy div "DC HOUSE Affiliate Program"
click at [409, 148] on input "Landing Page - [DATE] 19:32:21" at bounding box center [436, 146] width 283 height 17
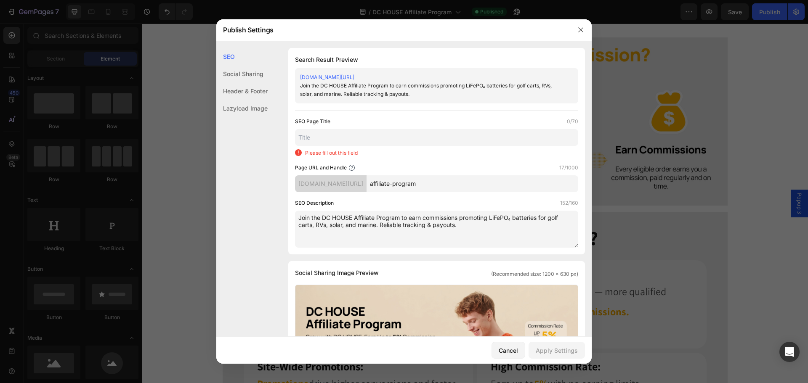
paste input "DC HOUSE Affiliate Program"
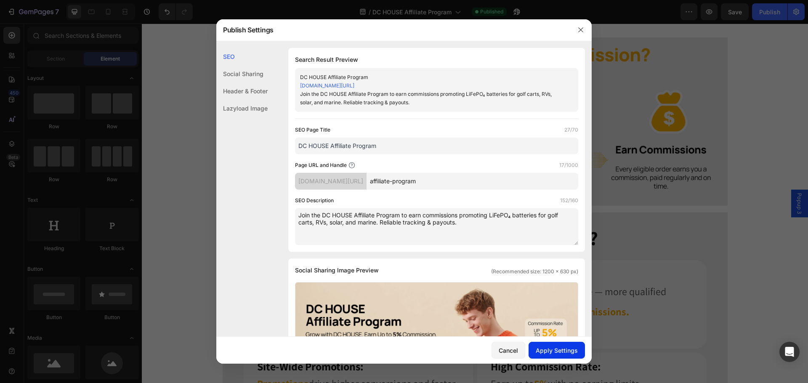
type input "DC HOUSE Affiliate Program"
click at [563, 351] on div "Apply Settings" at bounding box center [557, 350] width 42 height 9
click at [583, 31] on icon "button" at bounding box center [581, 30] width 7 height 7
